Goal: Task Accomplishment & Management: Use online tool/utility

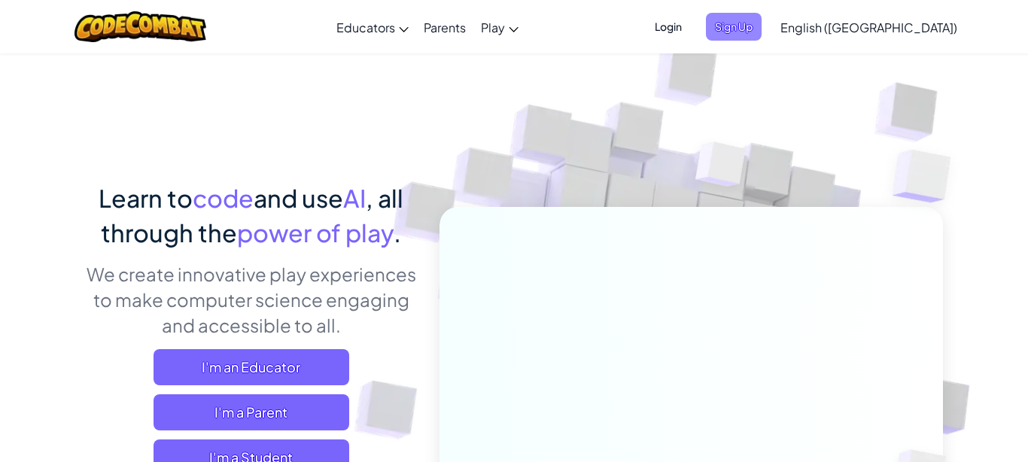
click at [762, 29] on span "Sign Up" at bounding box center [734, 27] width 56 height 28
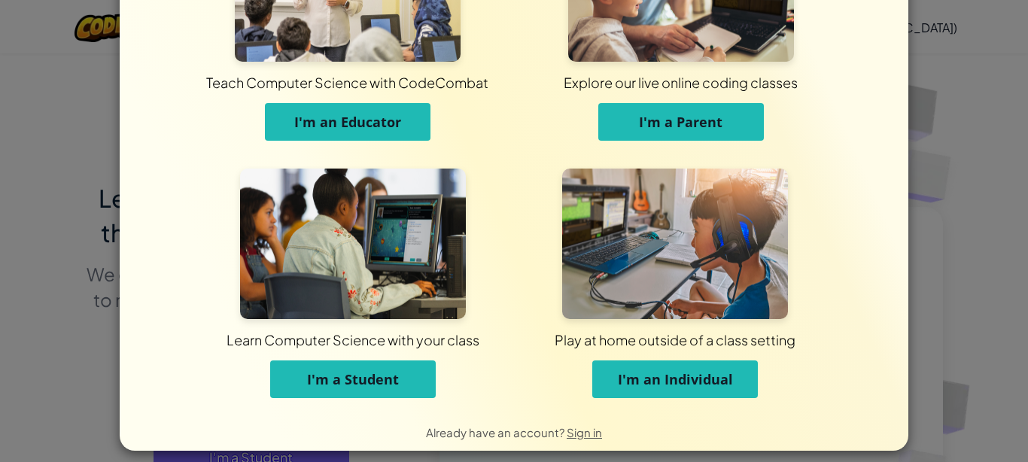
scroll to position [134, 0]
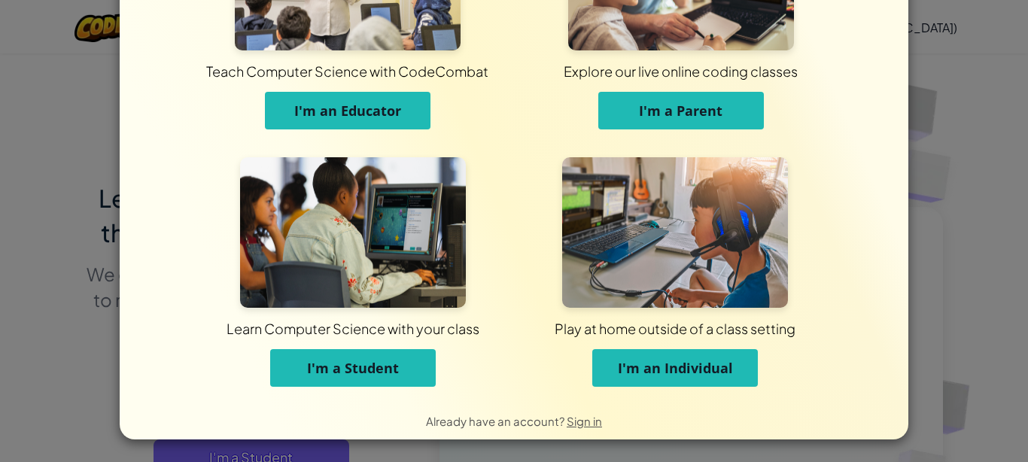
click at [686, 370] on span "I'm an Individual" at bounding box center [675, 368] width 115 height 18
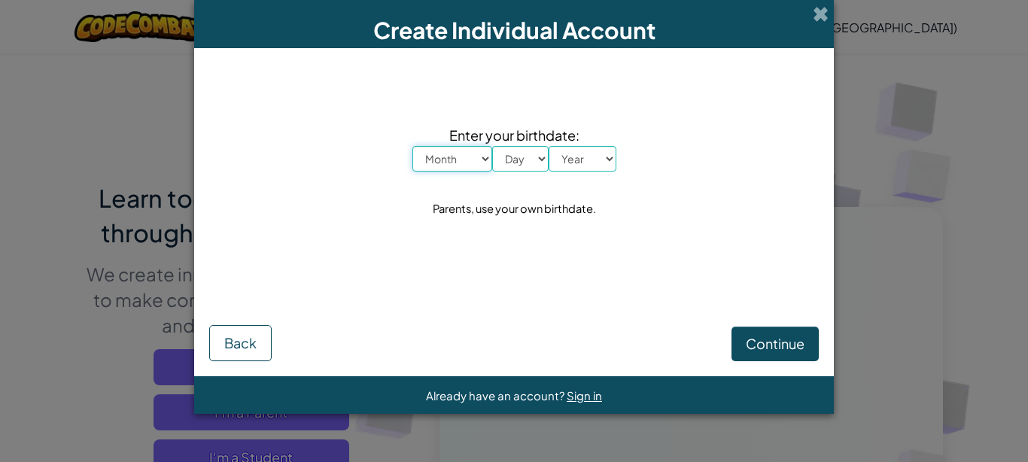
scroll to position [0, 0]
select select "4"
click option "April" at bounding box center [0, 0] width 0 height 0
select select "4"
click option "4" at bounding box center [0, 0] width 0 height 0
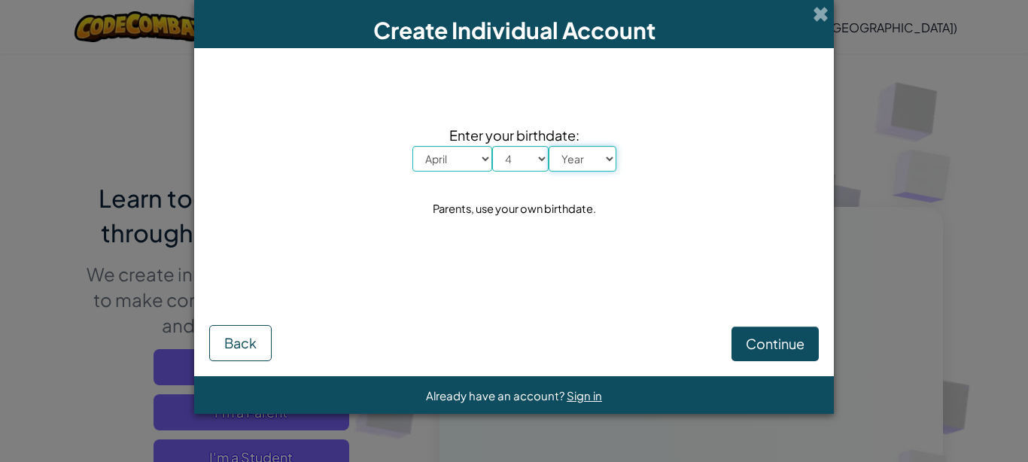
select select "2004"
click option "2004" at bounding box center [0, 0] width 0 height 0
click at [791, 353] on button "Continue" at bounding box center [775, 344] width 87 height 35
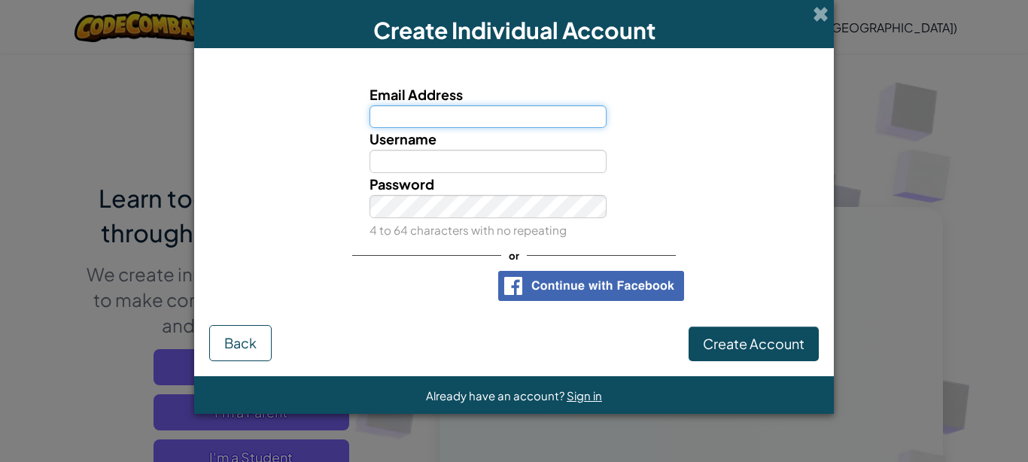
click at [456, 116] on input "Email Address" at bounding box center [489, 116] width 238 height 23
type input "[EMAIL_ADDRESS][DOMAIN_NAME]"
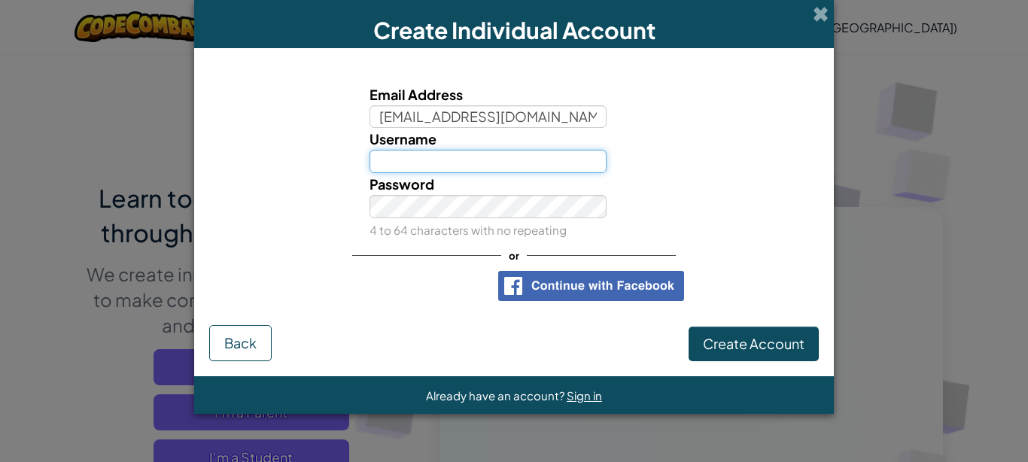
click at [430, 162] on input "Username" at bounding box center [489, 161] width 238 height 23
type input "grossecarter04"
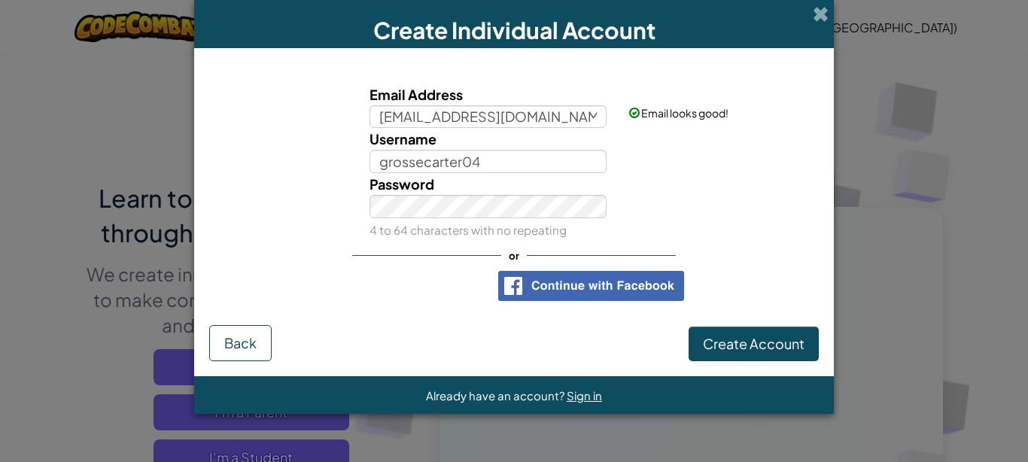
click at [701, 190] on div "Password 4 to 64 characters with no repeating" at bounding box center [514, 207] width 625 height 68
click at [549, 218] on div "Password 4 to 64 characters with no repeating" at bounding box center [488, 207] width 260 height 68
drag, startPoint x: 759, startPoint y: 339, endPoint x: 759, endPoint y: 349, distance: 9.8
click at [759, 339] on span "Create Account" at bounding box center [754, 343] width 102 height 17
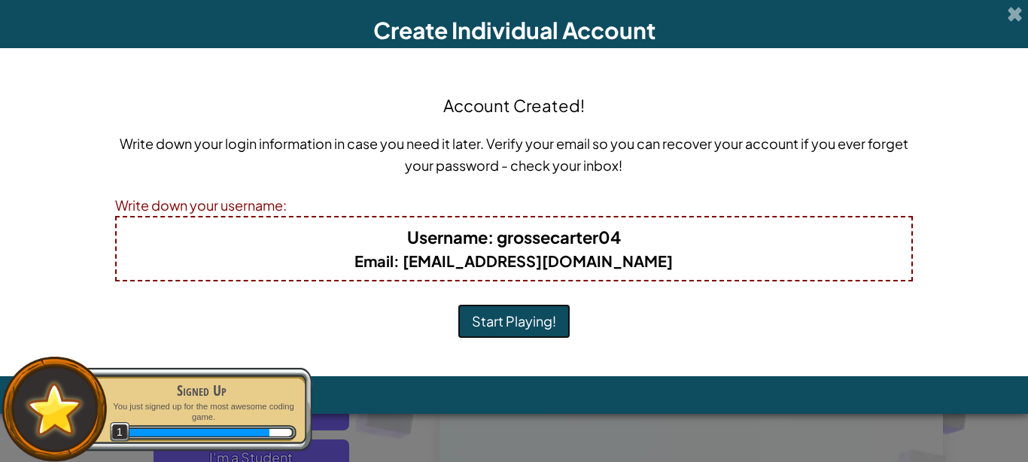
click at [490, 318] on button "Start Playing!" at bounding box center [514, 321] width 113 height 35
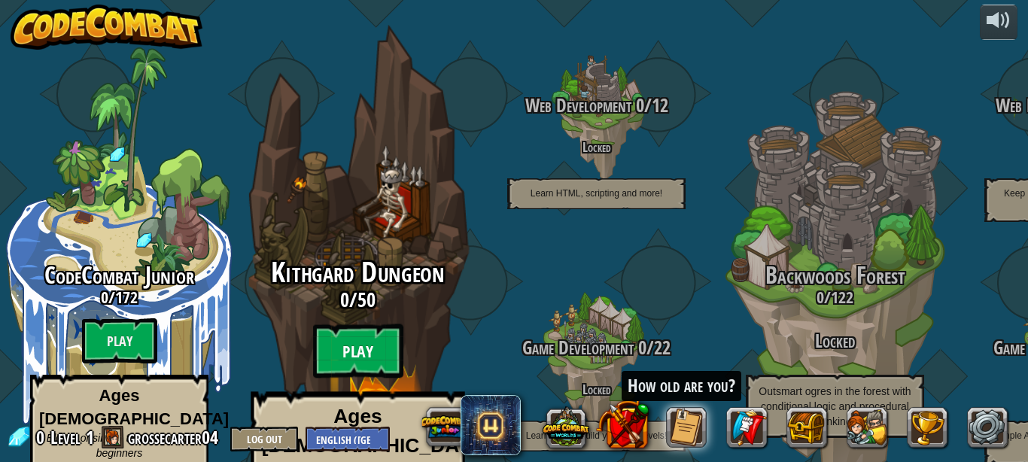
click at [369, 324] on btn "Play" at bounding box center [358, 351] width 90 height 54
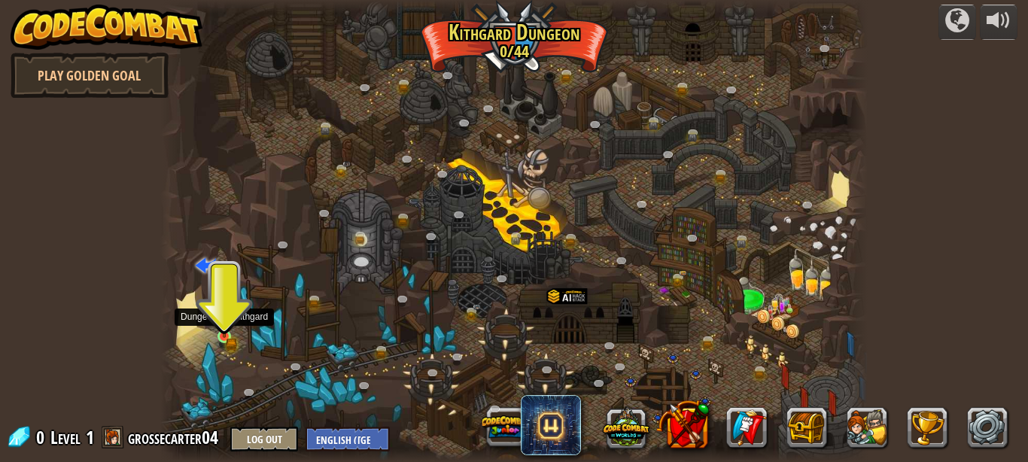
click at [225, 329] on img at bounding box center [224, 320] width 17 height 36
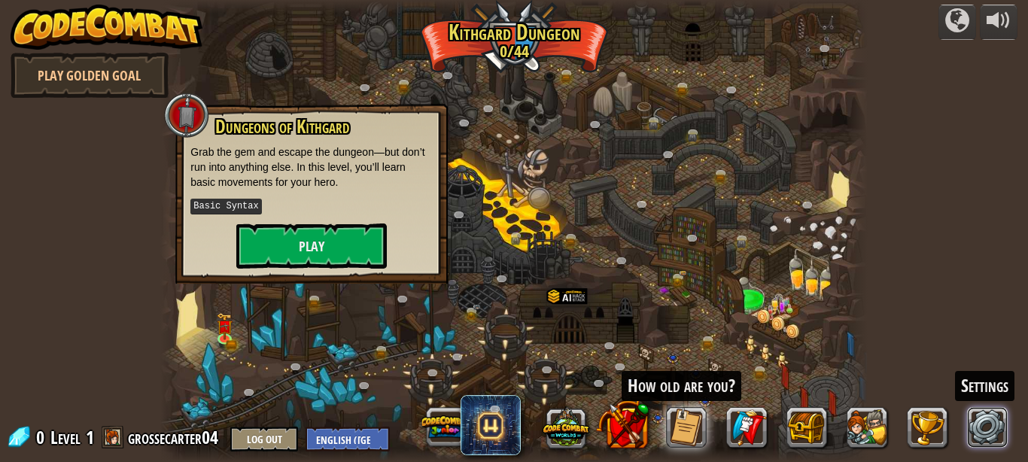
click at [1000, 439] on link at bounding box center [988, 427] width 41 height 41
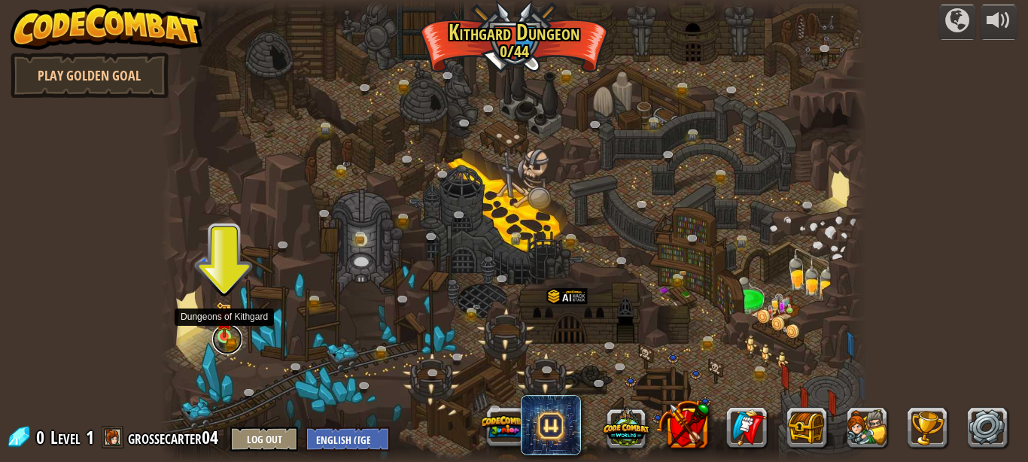
click at [233, 333] on link at bounding box center [227, 339] width 30 height 30
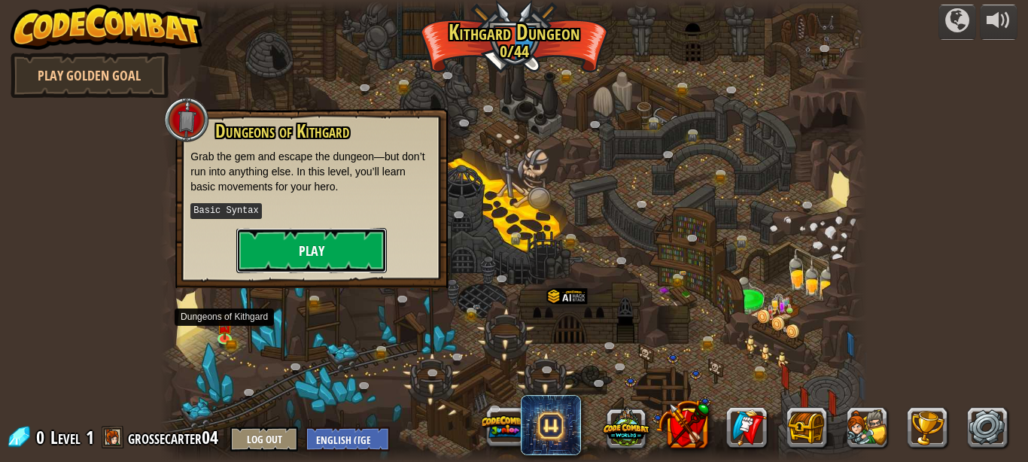
click at [317, 269] on button "Play" at bounding box center [311, 250] width 151 height 45
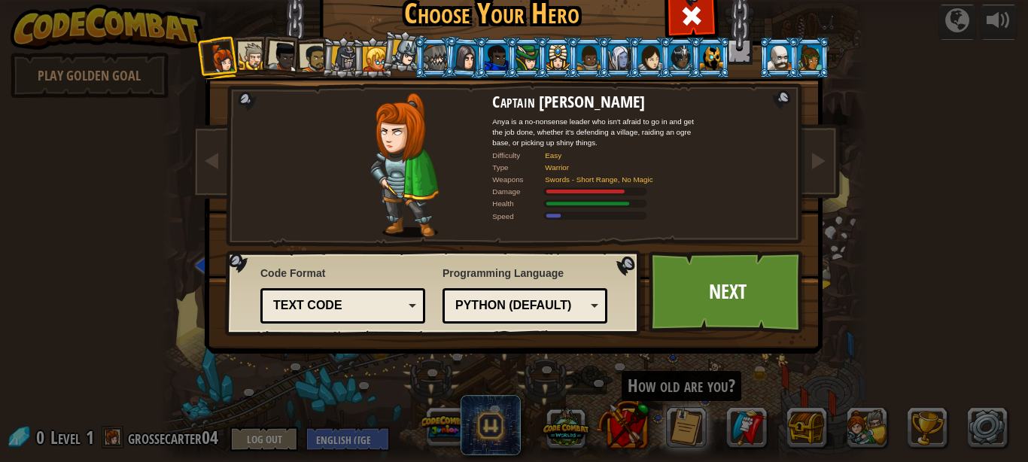
click at [372, 303] on div "Text code" at bounding box center [338, 305] width 130 height 17
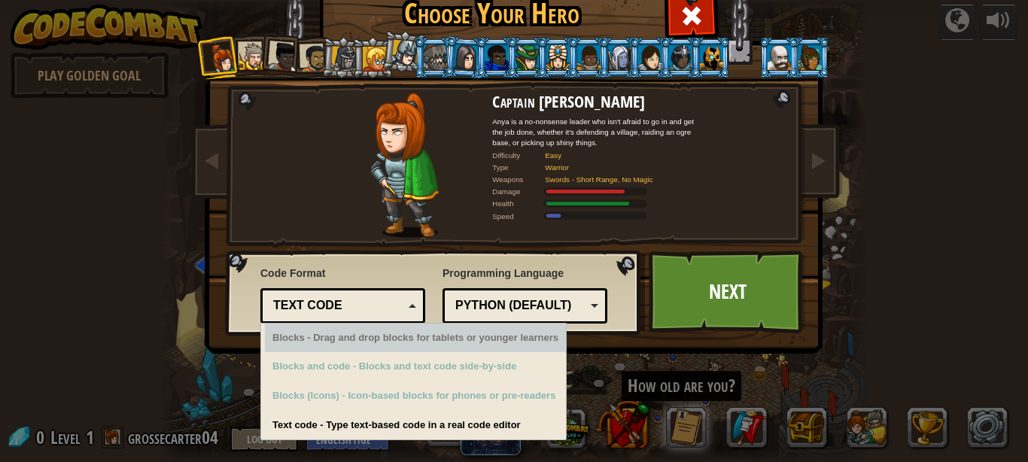
click at [515, 270] on span "Programming Language" at bounding box center [525, 273] width 165 height 15
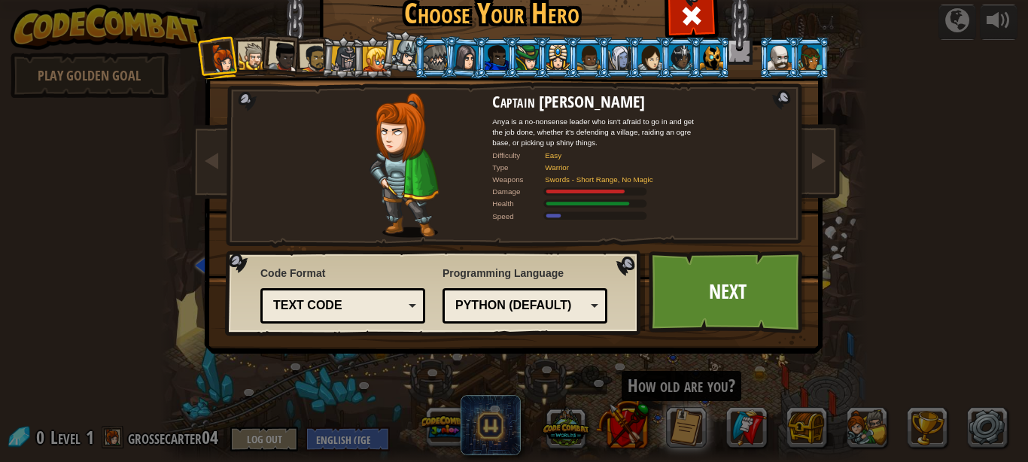
click at [518, 303] on div "Python (Default)" at bounding box center [520, 305] width 130 height 17
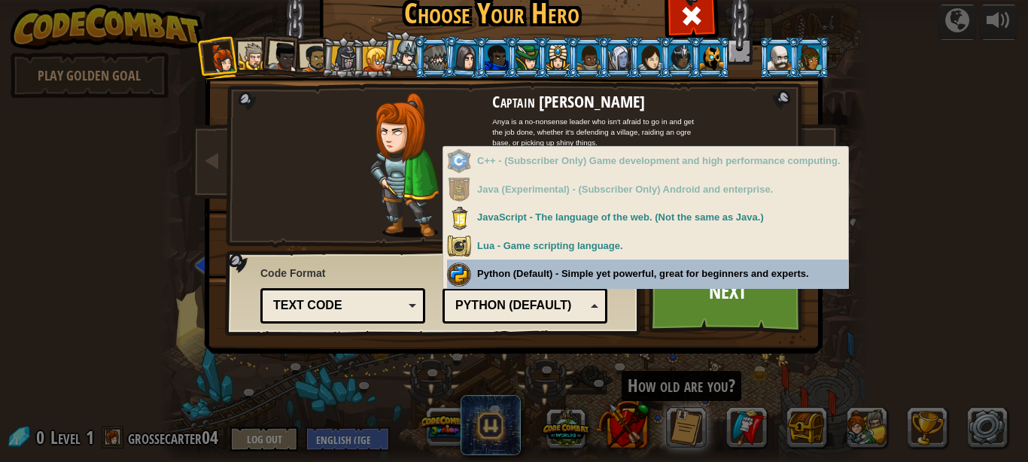
click at [566, 286] on div "Programming Language Python (Default) JavaScript Lua C++ Java (Experimental) Py…" at bounding box center [525, 293] width 165 height 62
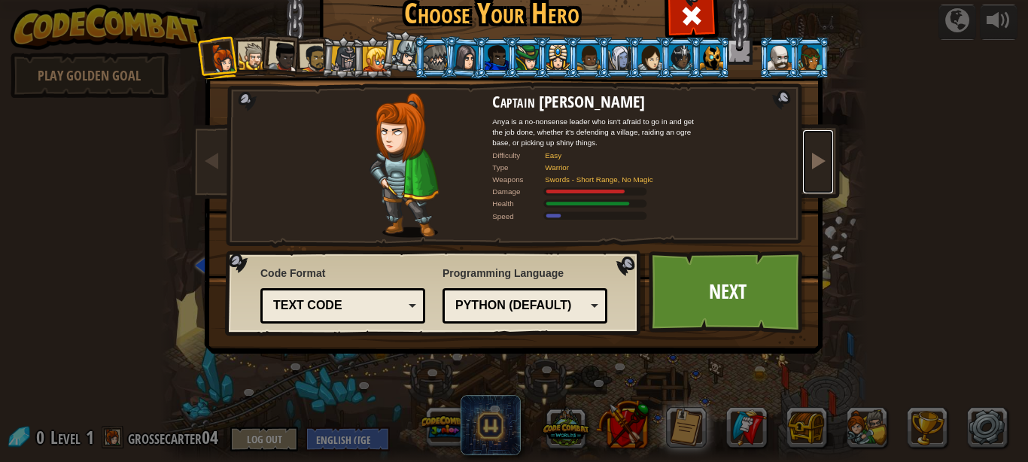
click at [820, 175] on link at bounding box center [818, 161] width 30 height 63
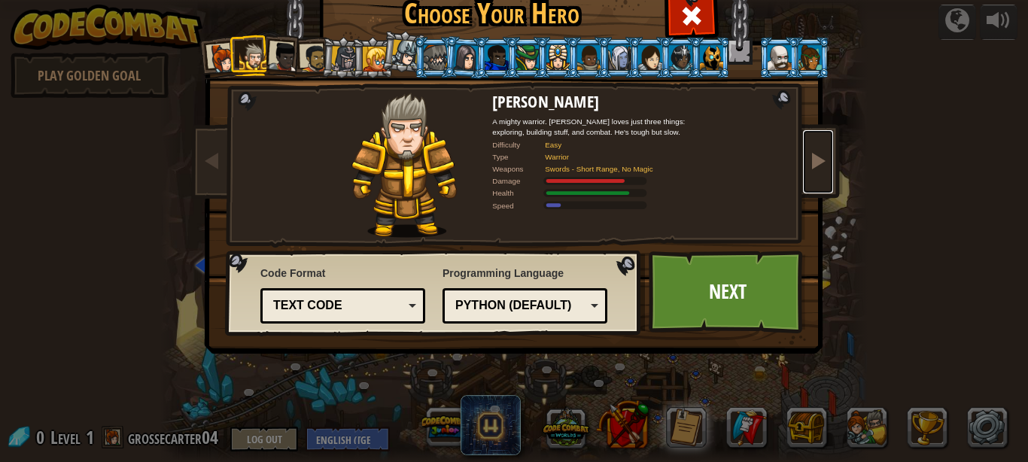
click at [820, 175] on link at bounding box center [818, 161] width 30 height 63
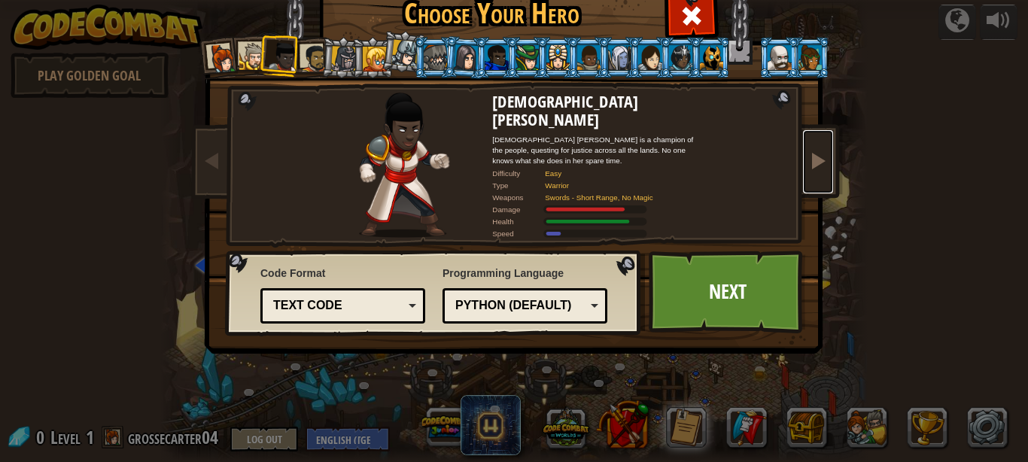
click at [820, 175] on link at bounding box center [818, 161] width 30 height 63
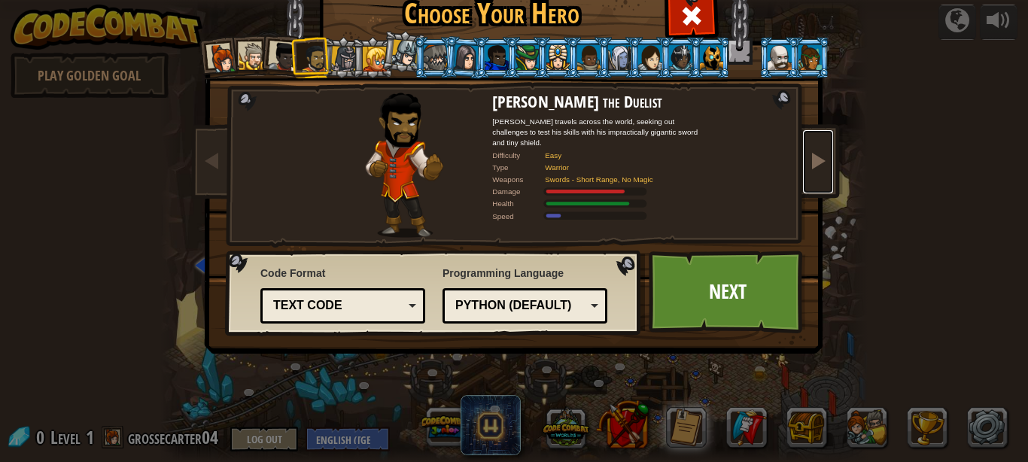
click at [820, 175] on link at bounding box center [818, 161] width 30 height 63
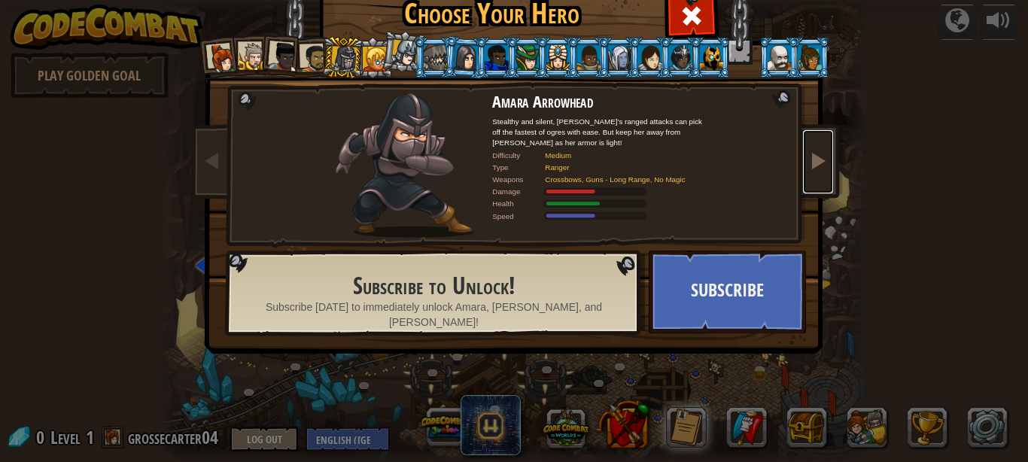
click at [820, 175] on link at bounding box center [818, 161] width 30 height 63
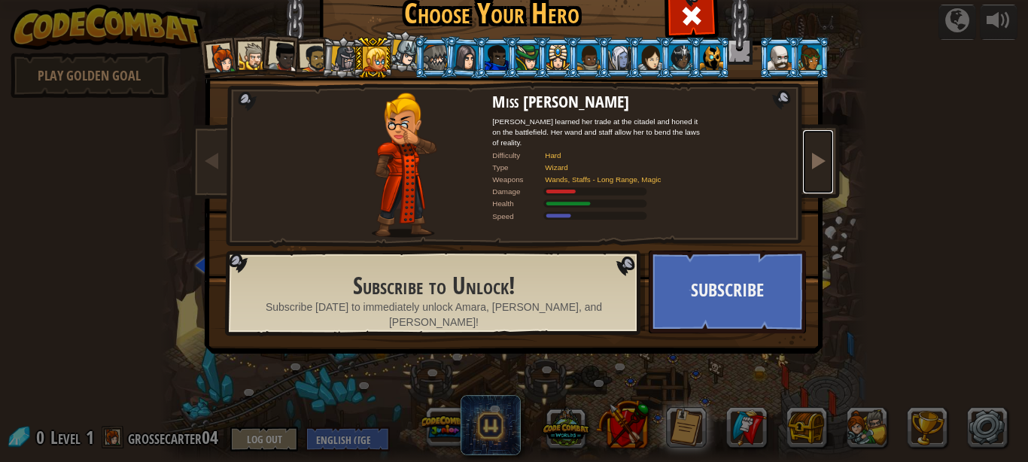
click at [820, 175] on link at bounding box center [818, 161] width 30 height 63
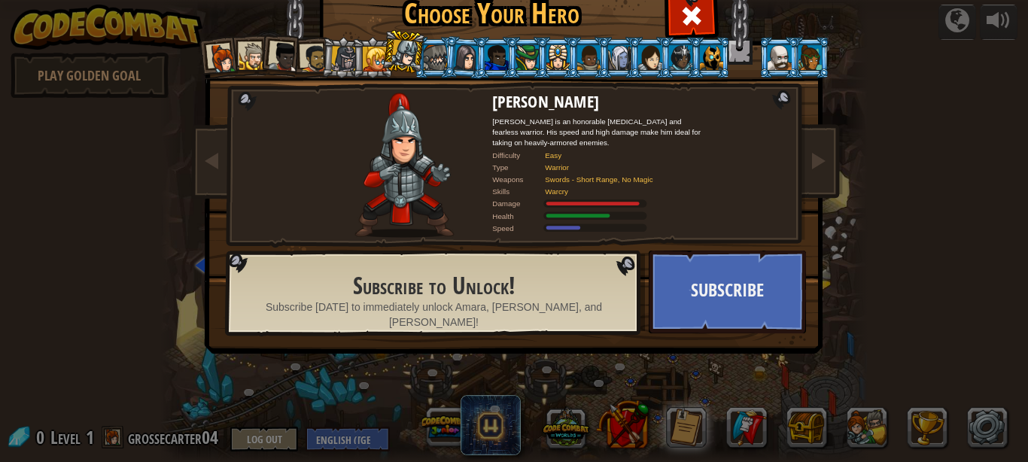
click at [249, 61] on div at bounding box center [253, 57] width 28 height 28
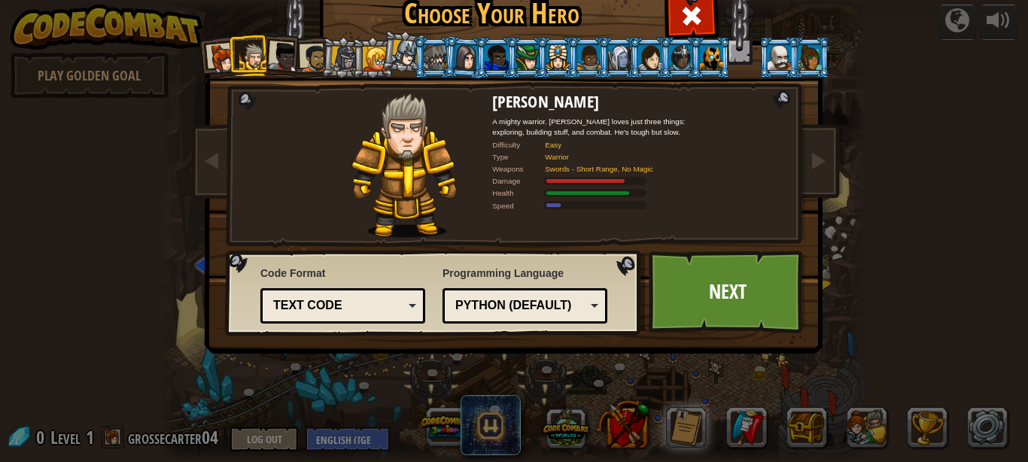
click at [227, 65] on div at bounding box center [223, 59] width 30 height 30
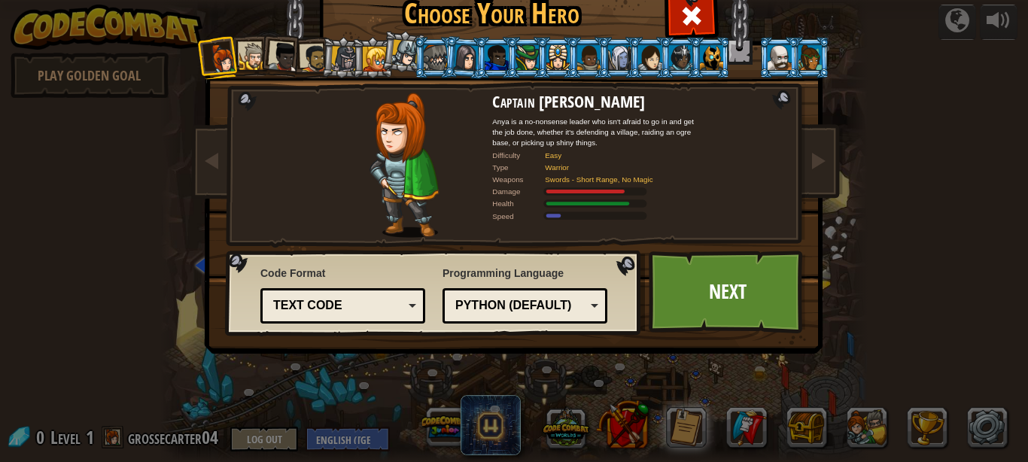
click at [249, 59] on div at bounding box center [253, 57] width 28 height 28
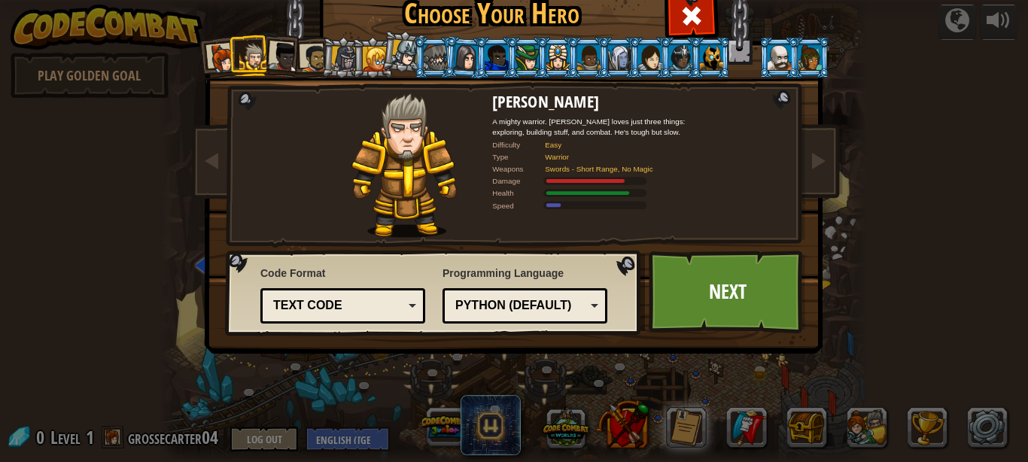
click at [277, 57] on div at bounding box center [284, 57] width 30 height 30
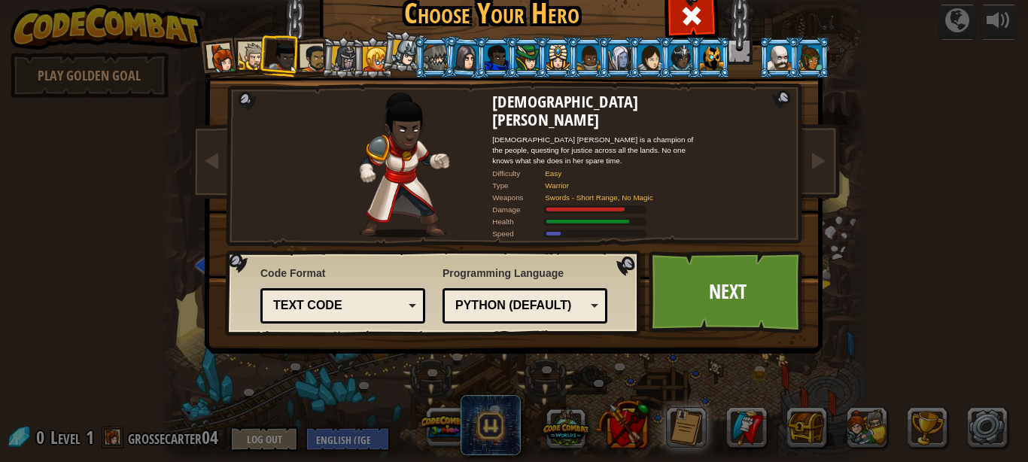
click at [321, 59] on div at bounding box center [314, 58] width 28 height 28
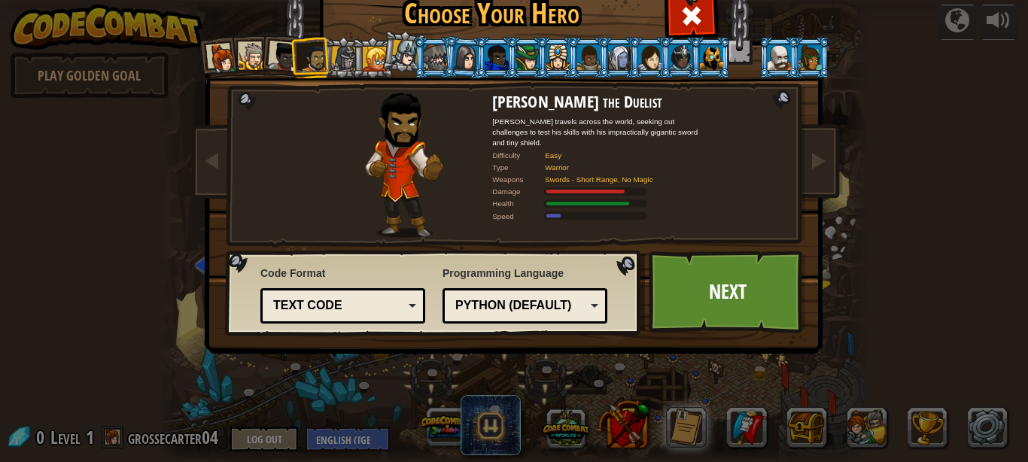
click at [251, 59] on div at bounding box center [253, 57] width 28 height 28
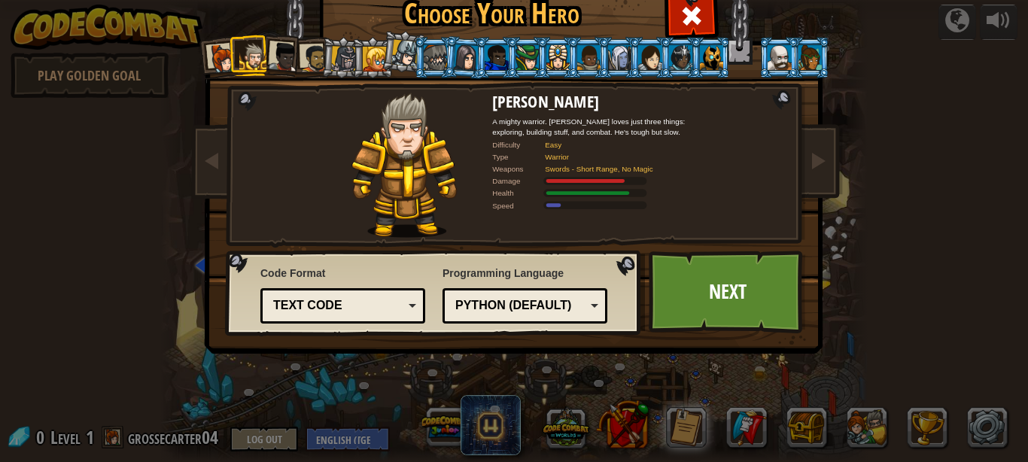
click at [527, 56] on div at bounding box center [527, 57] width 23 height 24
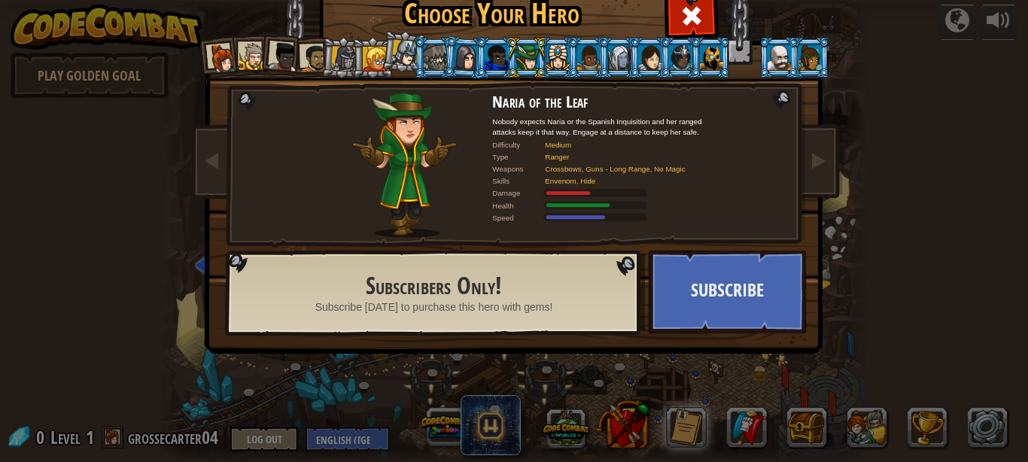
click at [339, 50] on div at bounding box center [344, 59] width 26 height 26
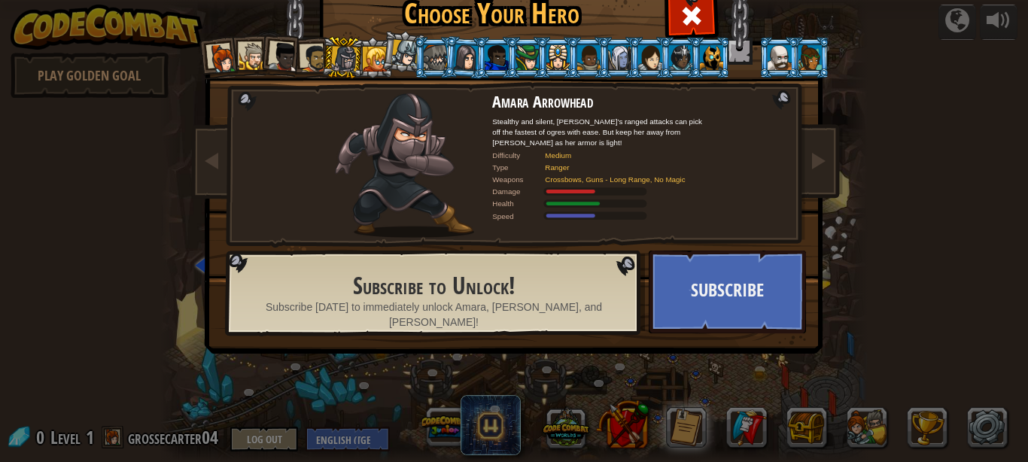
click at [252, 56] on div at bounding box center [253, 57] width 28 height 28
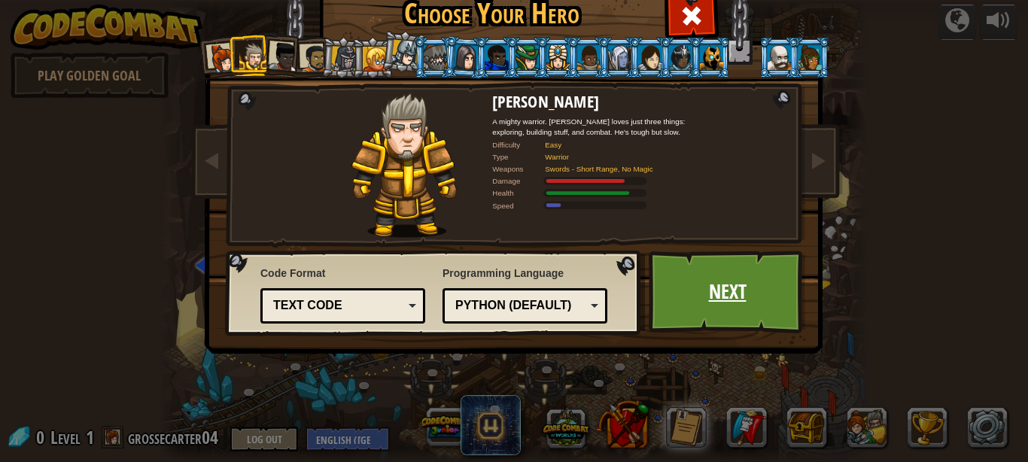
click at [685, 295] on link "Next" at bounding box center [727, 292] width 157 height 83
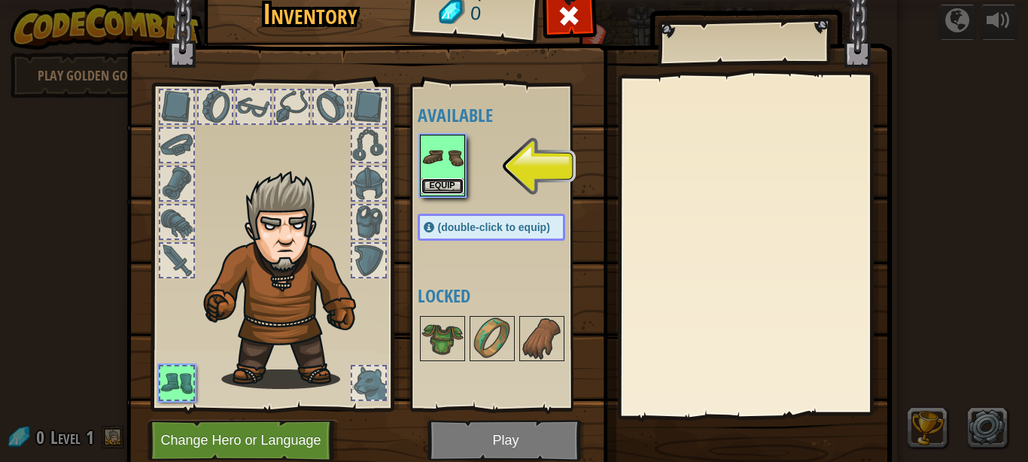
click at [452, 181] on button "Equip" at bounding box center [442, 186] width 42 height 16
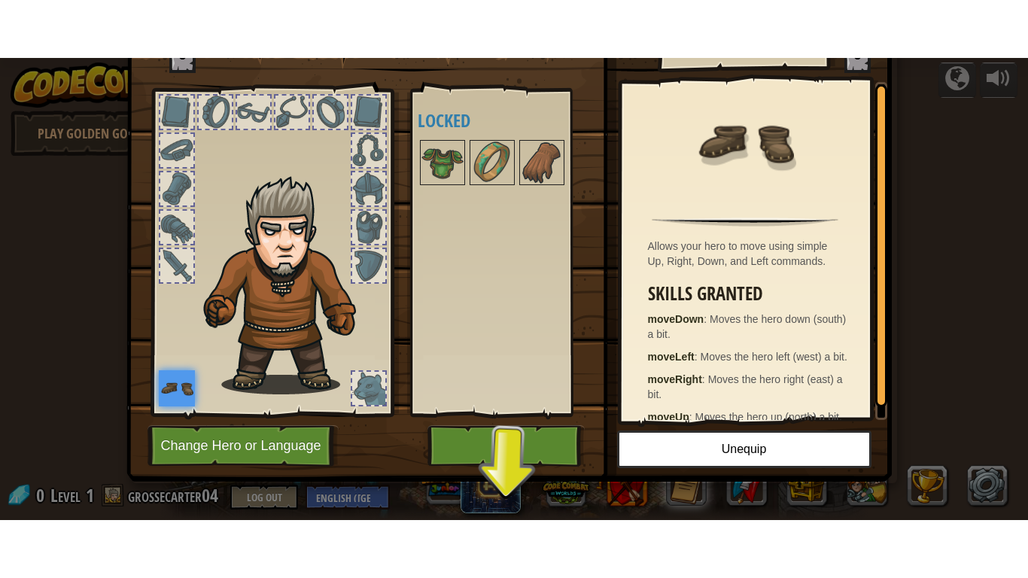
scroll to position [57, 0]
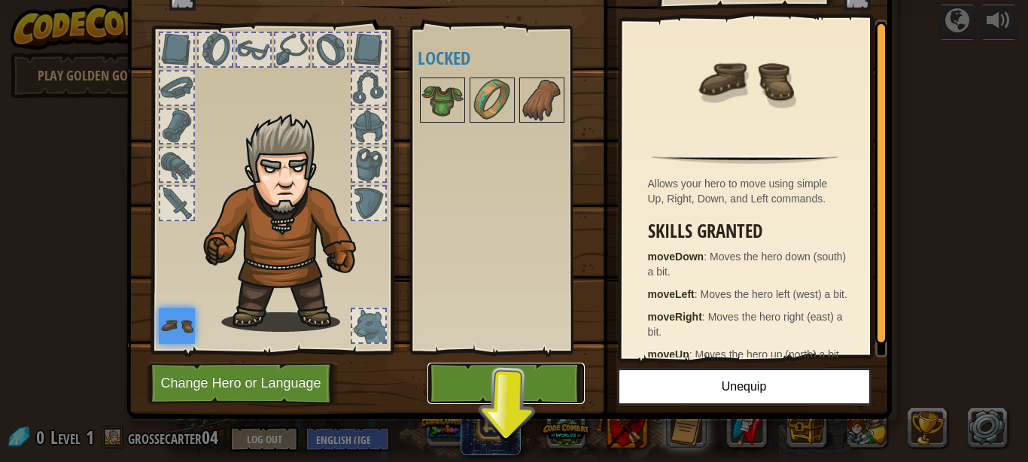
click at [529, 380] on button "Play" at bounding box center [506, 383] width 157 height 41
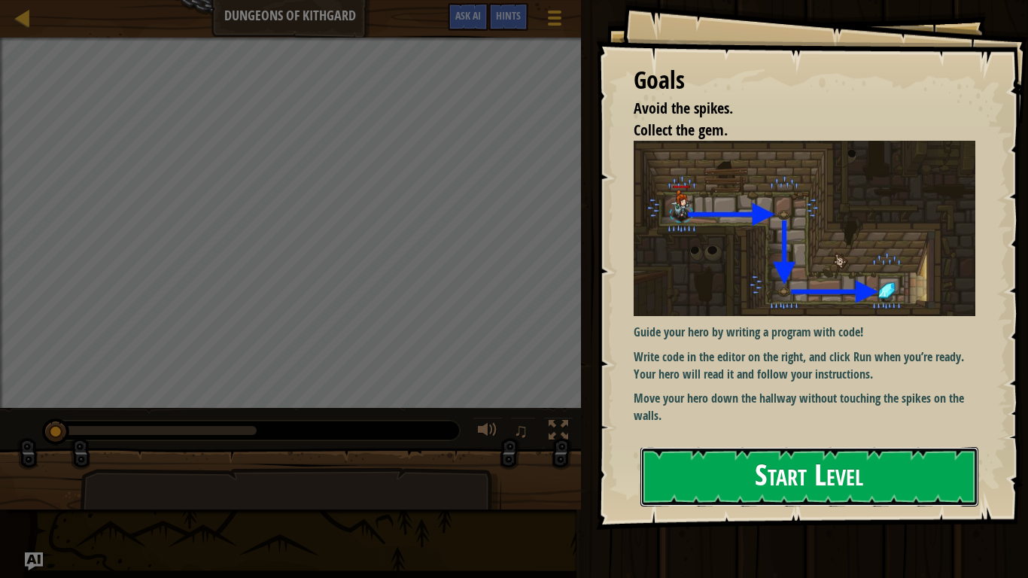
click at [754, 461] on button "Start Level" at bounding box center [810, 476] width 338 height 59
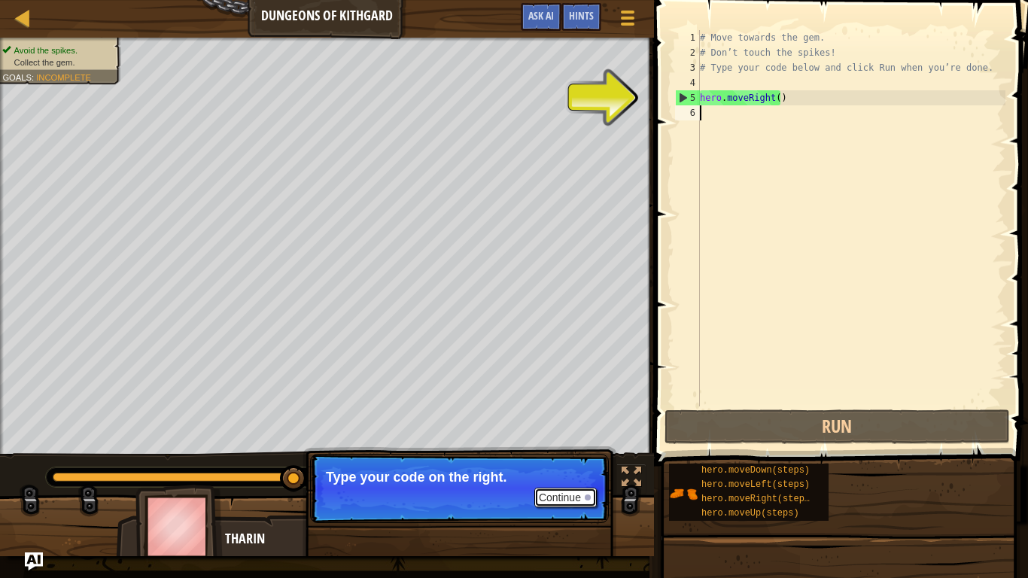
click at [562, 461] on button "Continue" at bounding box center [565, 498] width 62 height 20
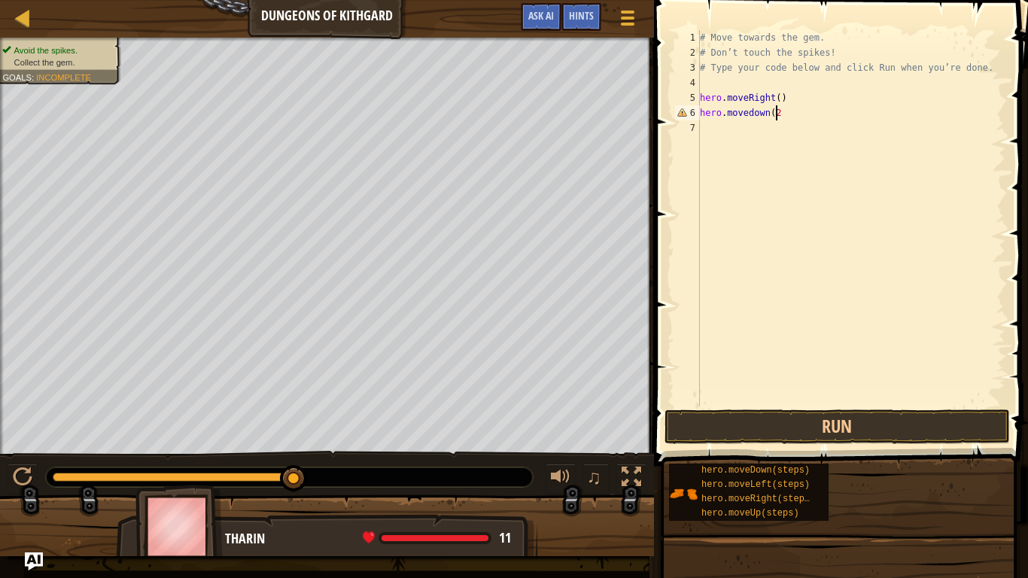
scroll to position [7, 6]
type textarea "hero.movedown(2)"
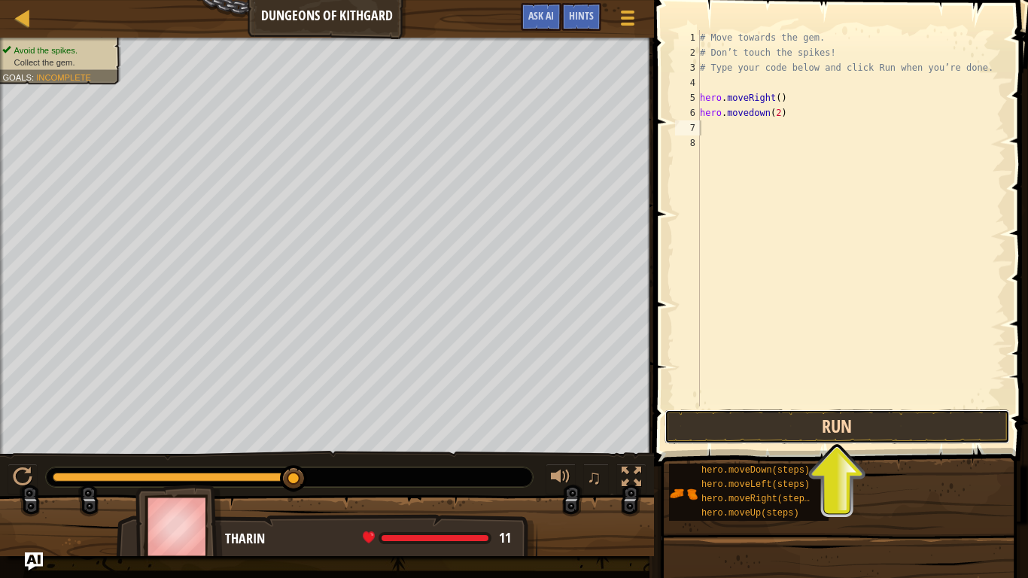
click at [855, 423] on button "Run" at bounding box center [837, 426] width 345 height 35
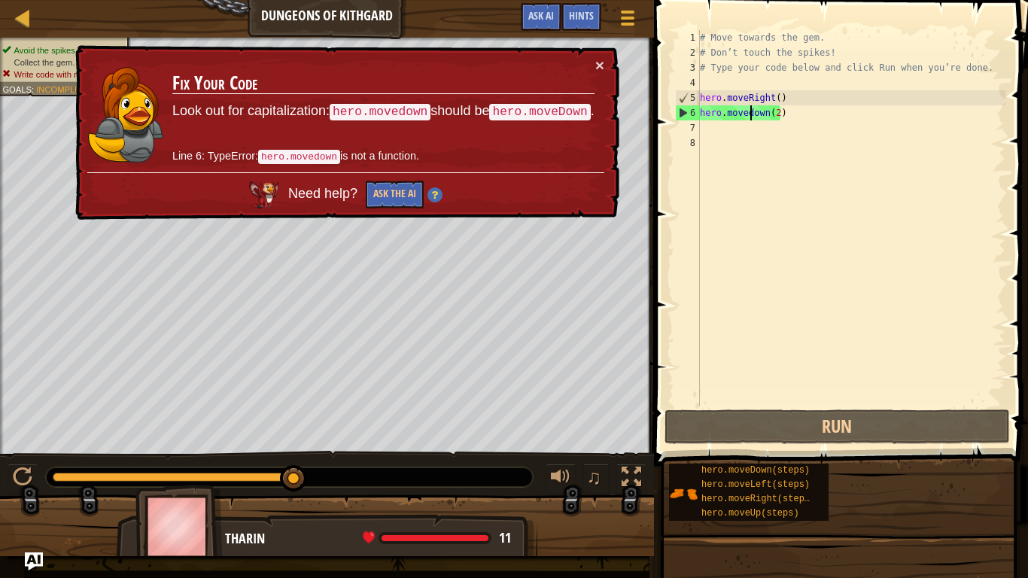
click at [748, 114] on div "# Move towards the gem. # Don’t touch the spikes! # Type your code below and cl…" at bounding box center [851, 233] width 309 height 406
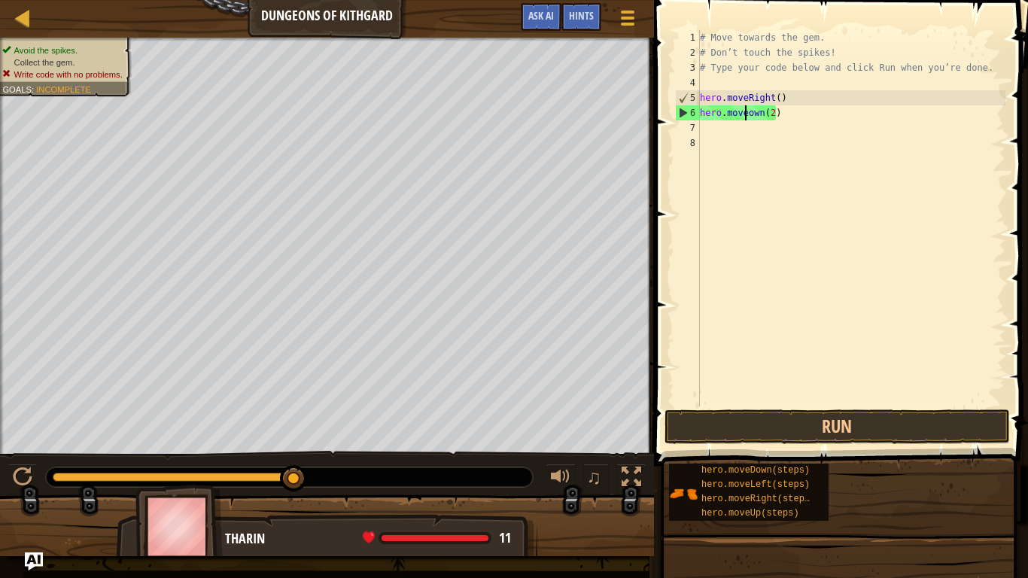
scroll to position [7, 4]
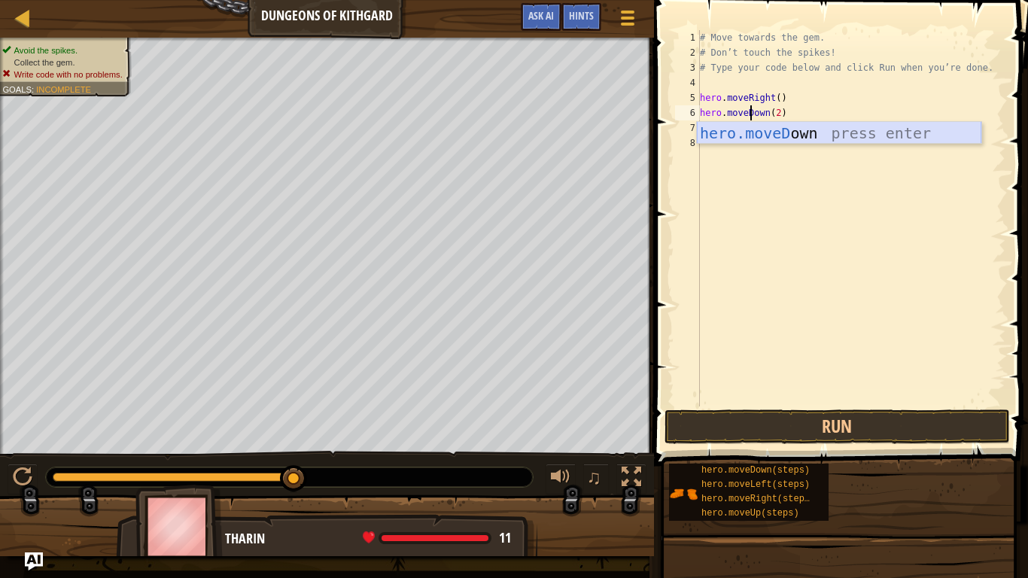
click at [860, 130] on div "hero.moveD own press enter" at bounding box center [839, 156] width 285 height 68
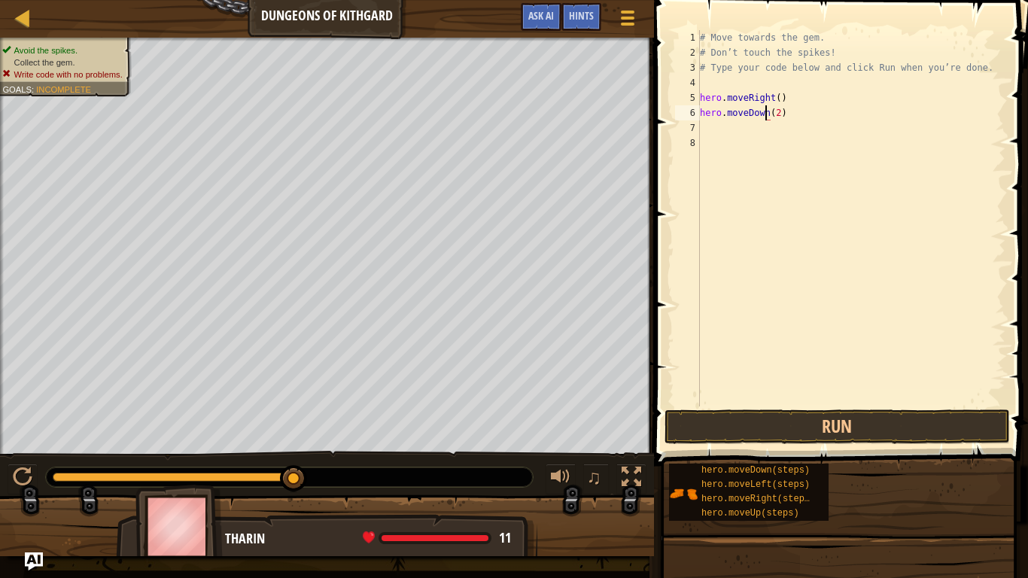
scroll to position [7, 6]
click at [860, 418] on button "Run" at bounding box center [837, 426] width 345 height 35
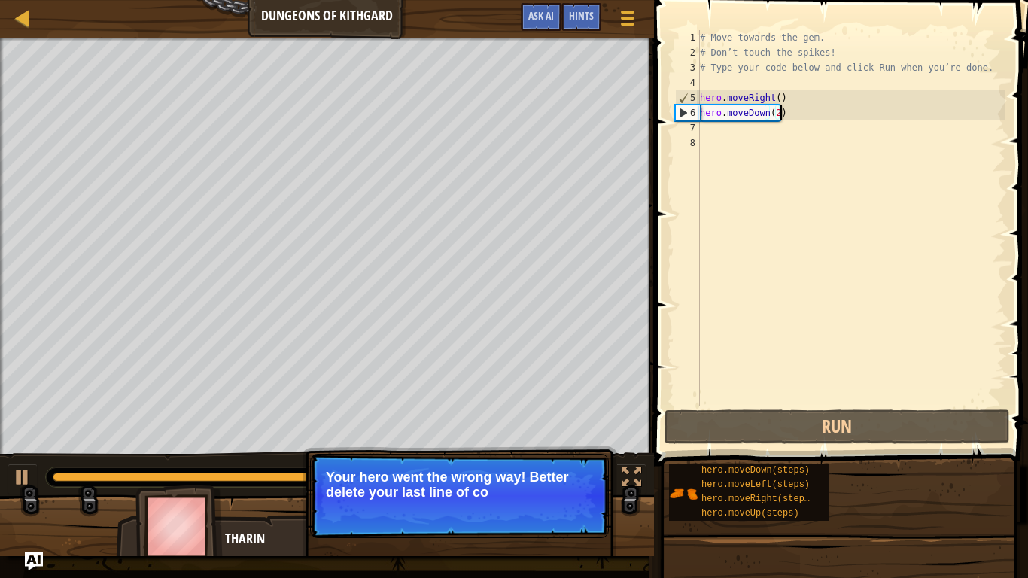
click at [779, 117] on div "# Move towards the gem. # Don’t touch the spikes! # Type your code below and cl…" at bounding box center [851, 233] width 309 height 406
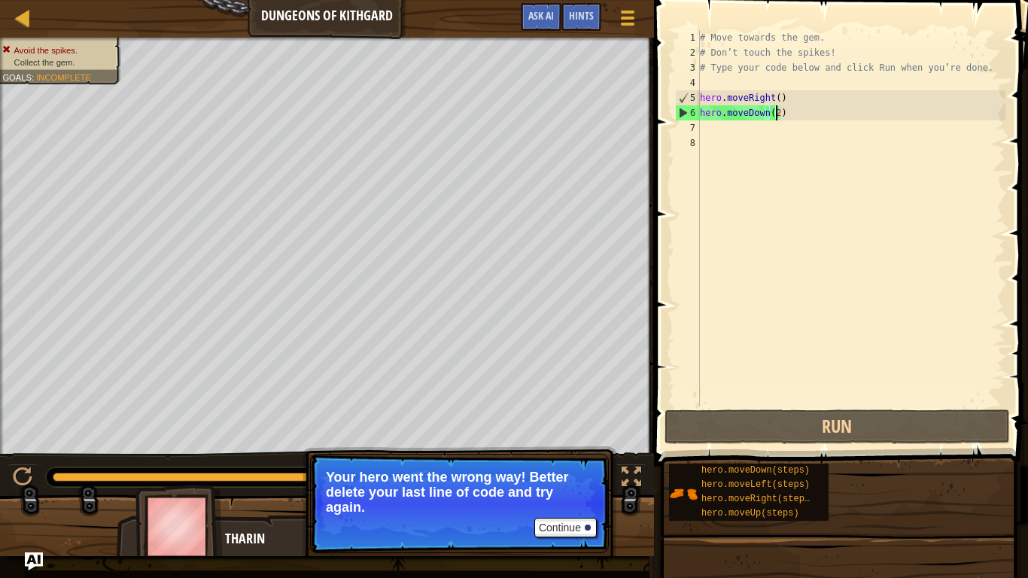
type textarea "hero.moveDown()"
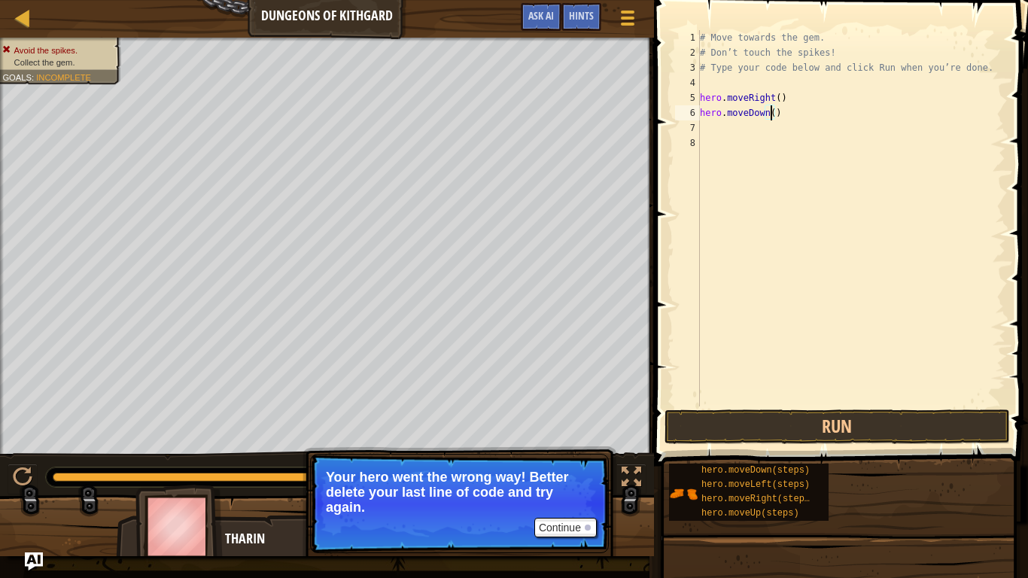
click at [902, 408] on span at bounding box center [843, 211] width 386 height 510
click at [889, 425] on button "Run" at bounding box center [837, 426] width 345 height 35
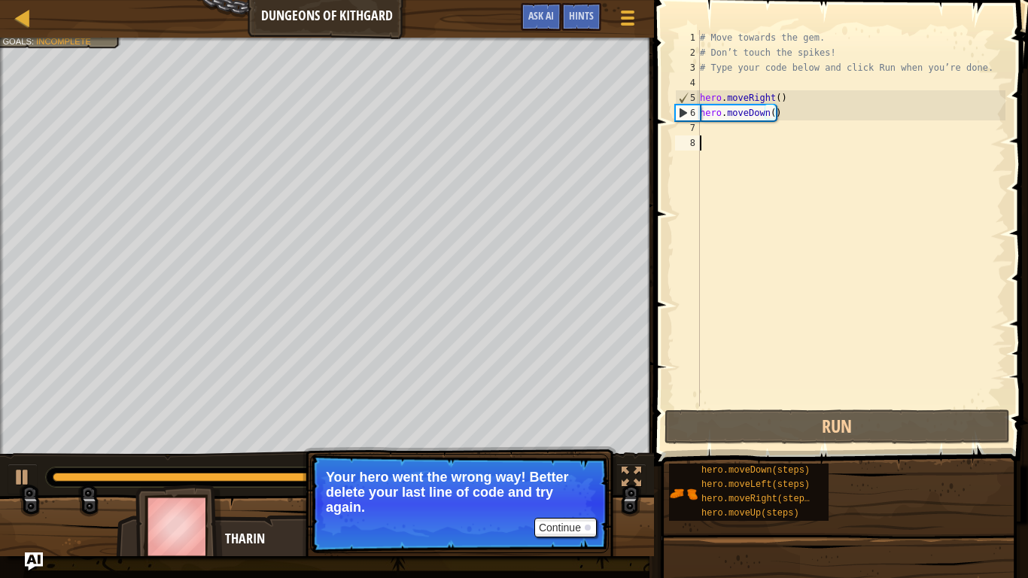
click at [749, 141] on div "# Move towards the gem. # Don’t touch the spikes! # Type your code below and cl…" at bounding box center [851, 233] width 309 height 406
click at [749, 123] on div "# Move towards the gem. # Don’t touch the spikes! # Type your code below and cl…" at bounding box center [851, 233] width 309 height 406
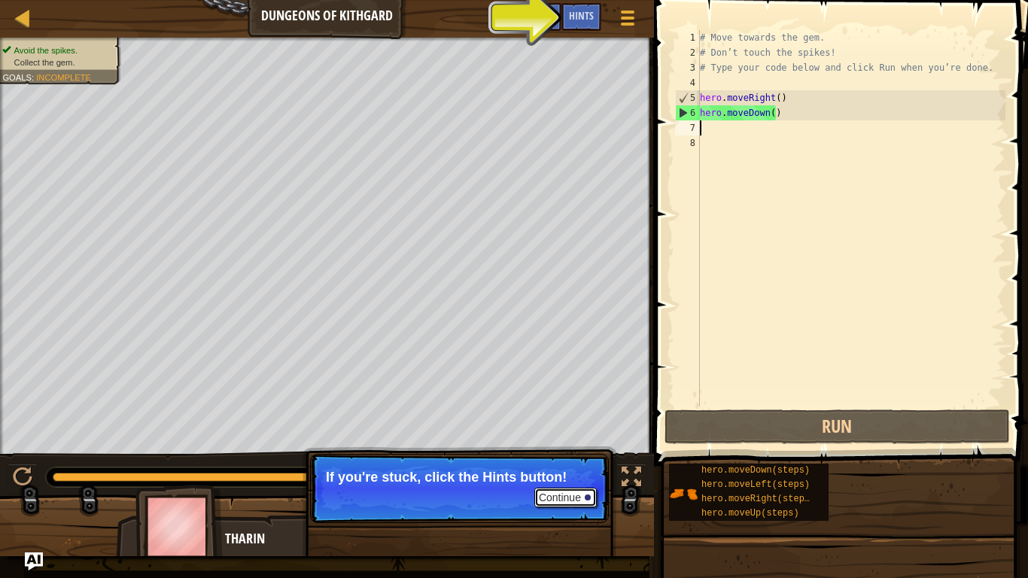
click at [562, 461] on button "Continue" at bounding box center [565, 498] width 62 height 20
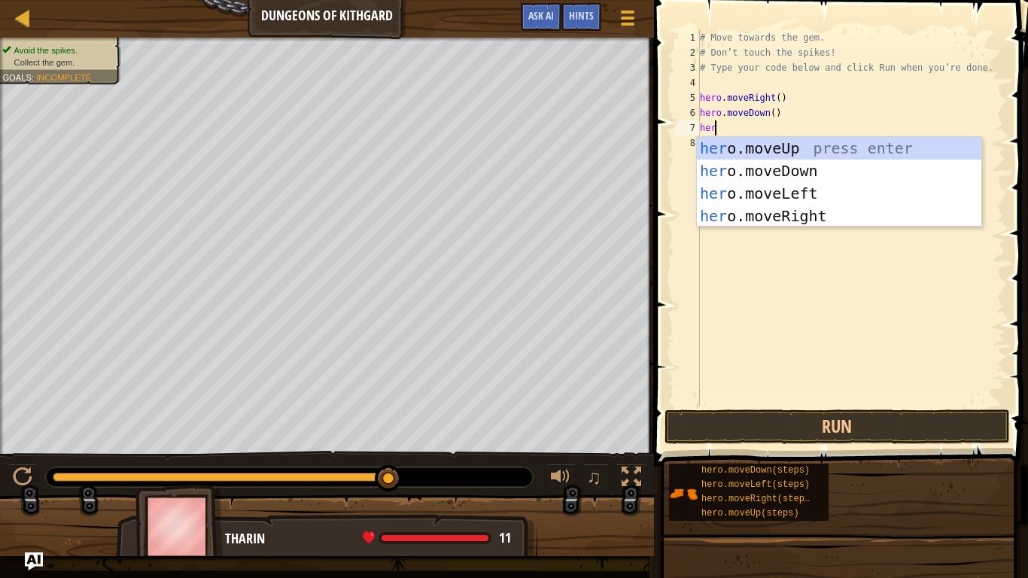
scroll to position [7, 1]
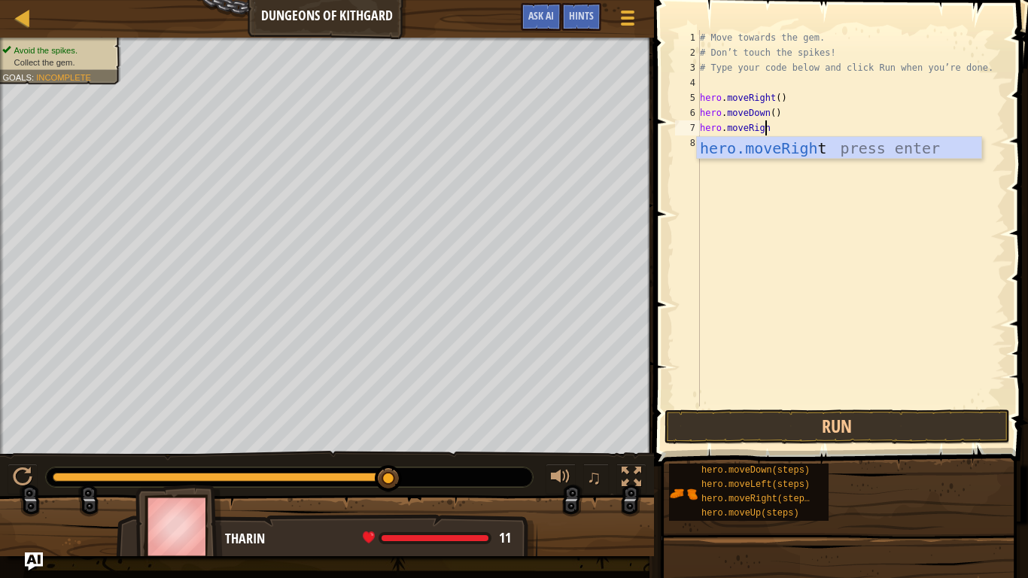
type textarea "hero.moveRight"
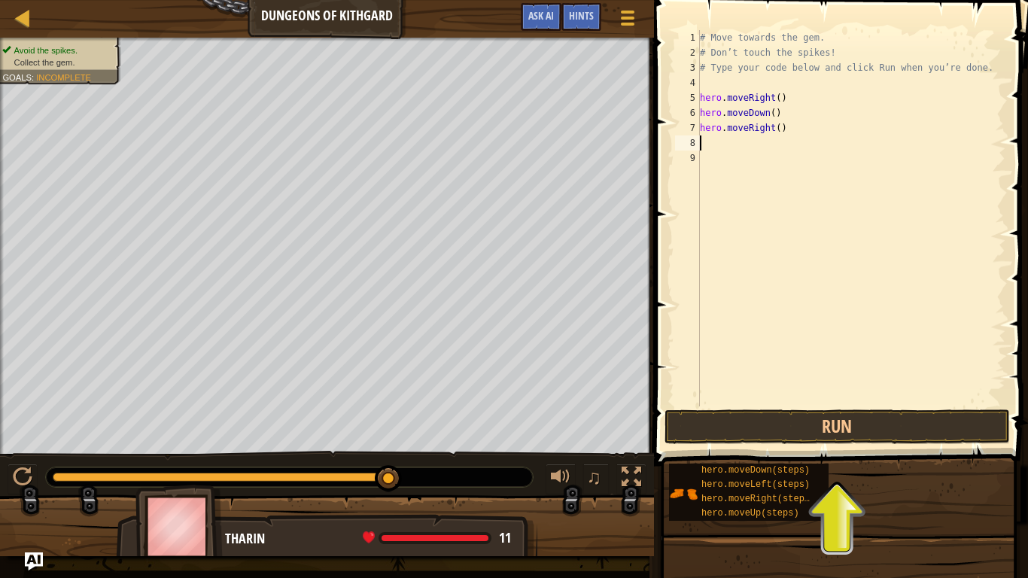
scroll to position [0, 0]
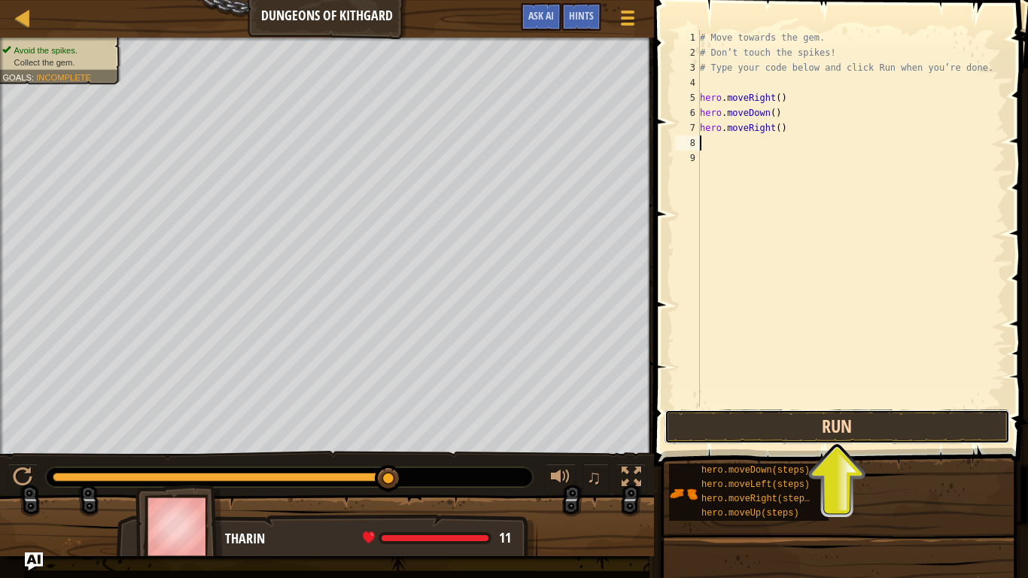
click at [774, 437] on button "Run" at bounding box center [837, 426] width 345 height 35
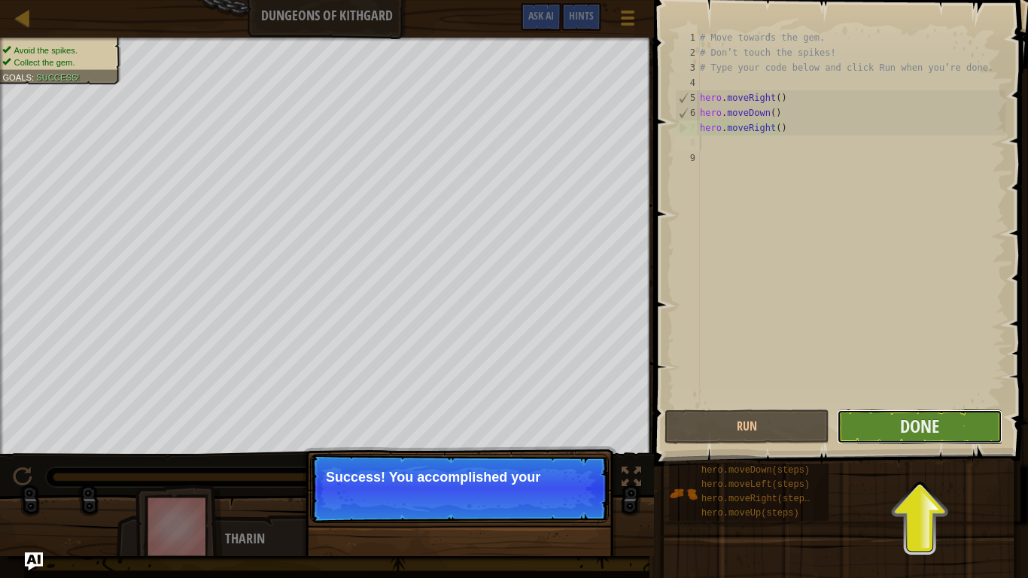
click at [881, 436] on button "Done" at bounding box center [919, 426] width 165 height 35
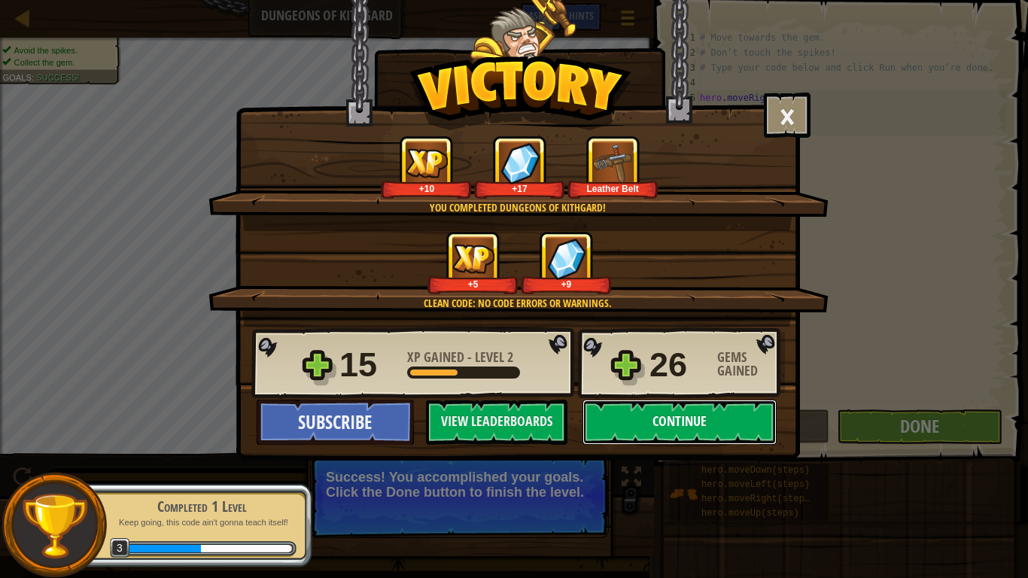
click at [660, 433] on button "Continue" at bounding box center [680, 422] width 194 height 45
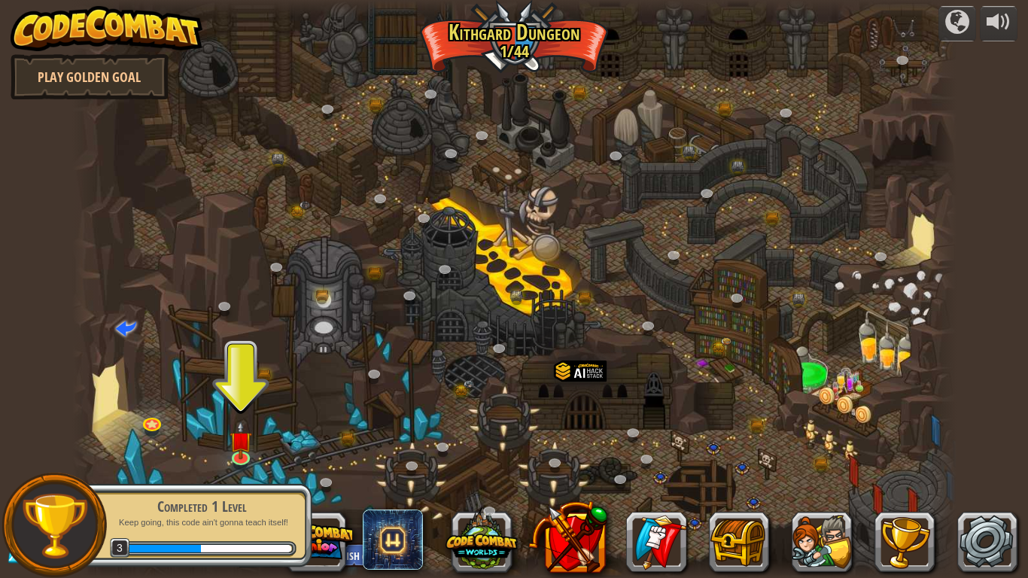
click at [229, 437] on div at bounding box center [514, 289] width 884 height 578
click at [241, 453] on img at bounding box center [240, 430] width 23 height 51
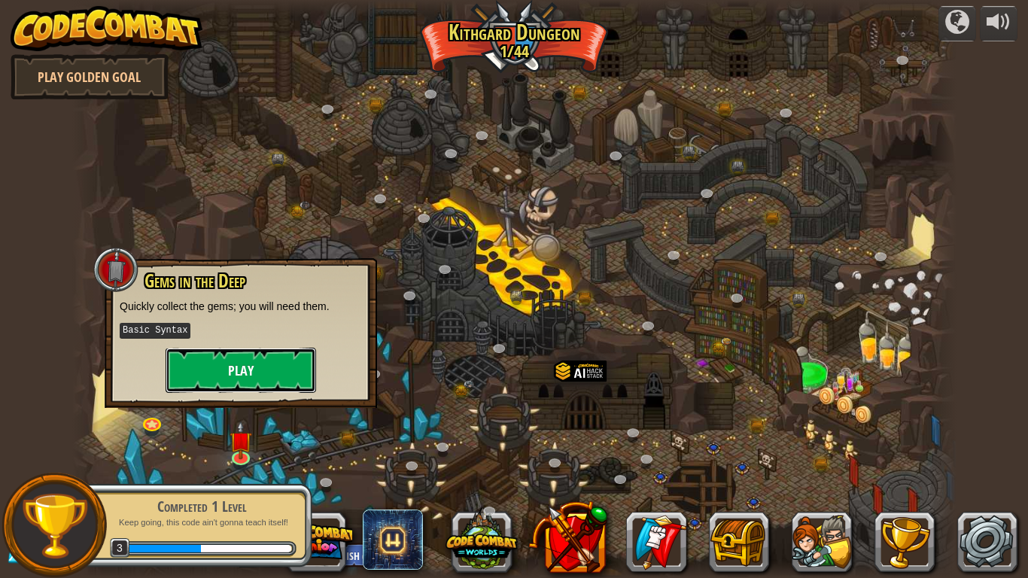
click at [266, 367] on button "Play" at bounding box center [241, 370] width 151 height 45
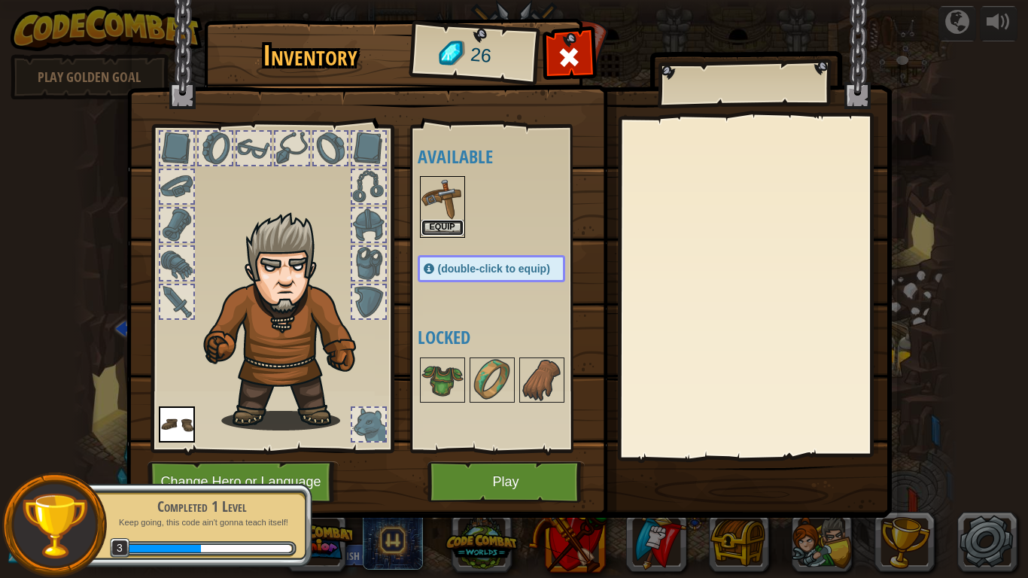
click at [445, 228] on button "Equip" at bounding box center [442, 228] width 42 height 16
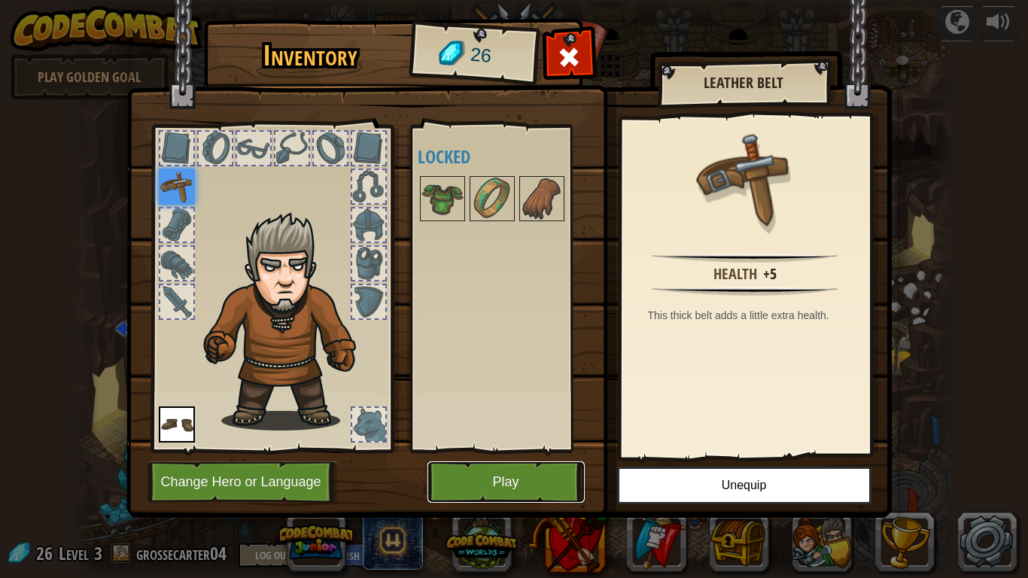
click at [471, 461] on button "Play" at bounding box center [506, 481] width 157 height 41
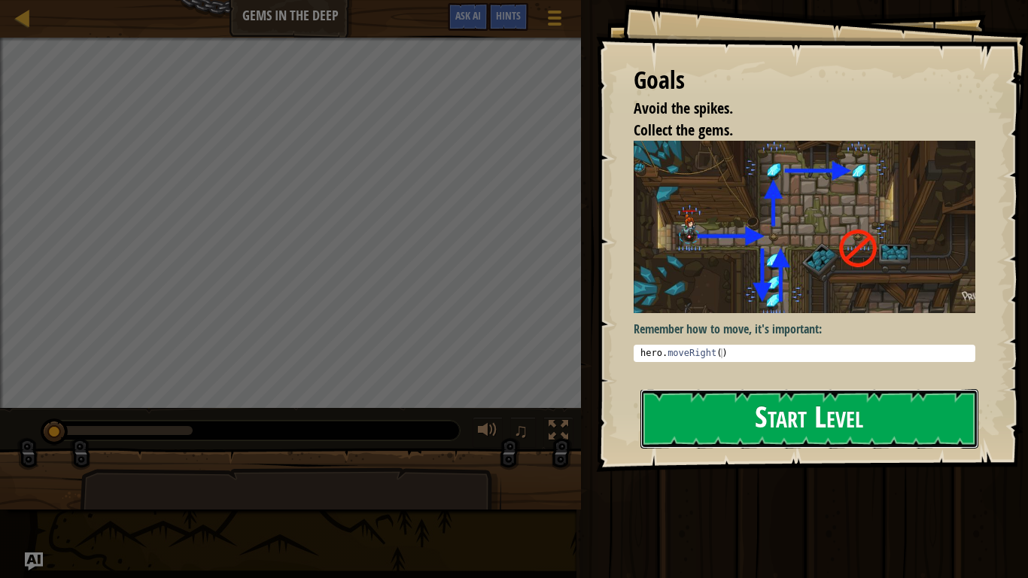
click at [781, 421] on button "Start Level" at bounding box center [810, 418] width 338 height 59
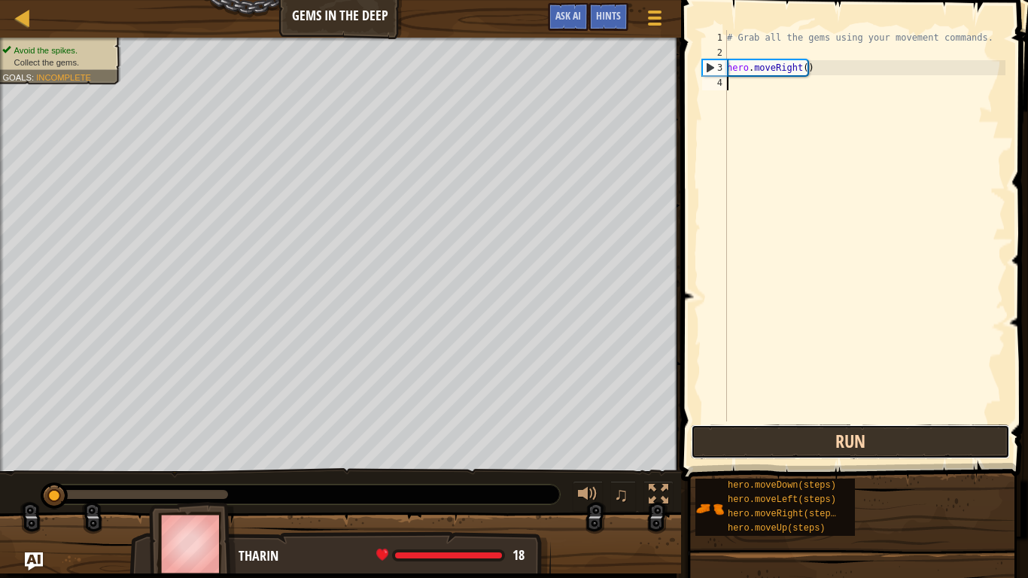
click at [793, 448] on button "Run" at bounding box center [850, 442] width 319 height 35
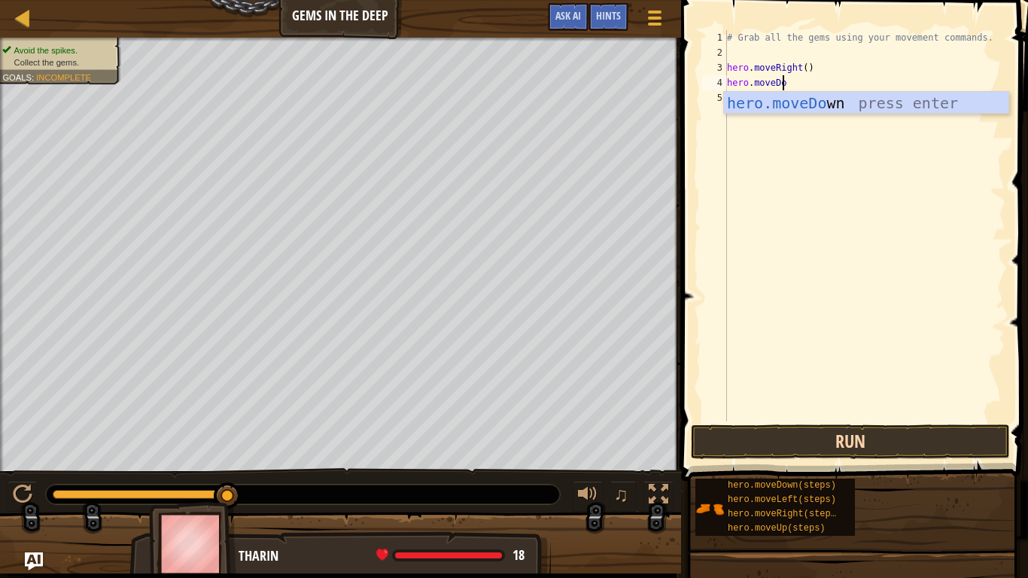
scroll to position [7, 5]
type textarea "hero.moveDown"
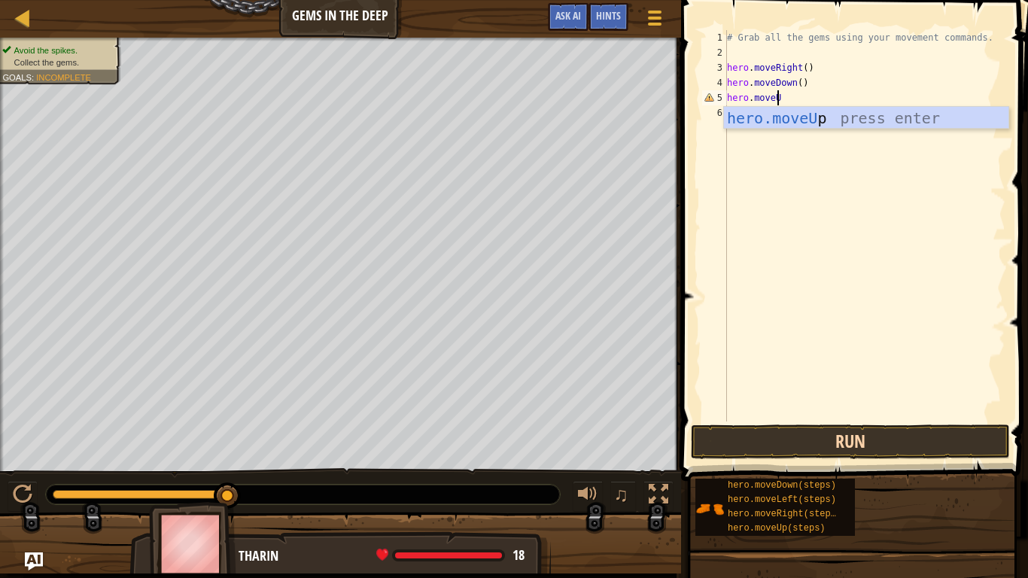
scroll to position [7, 4]
type textarea "hero.moveUp"
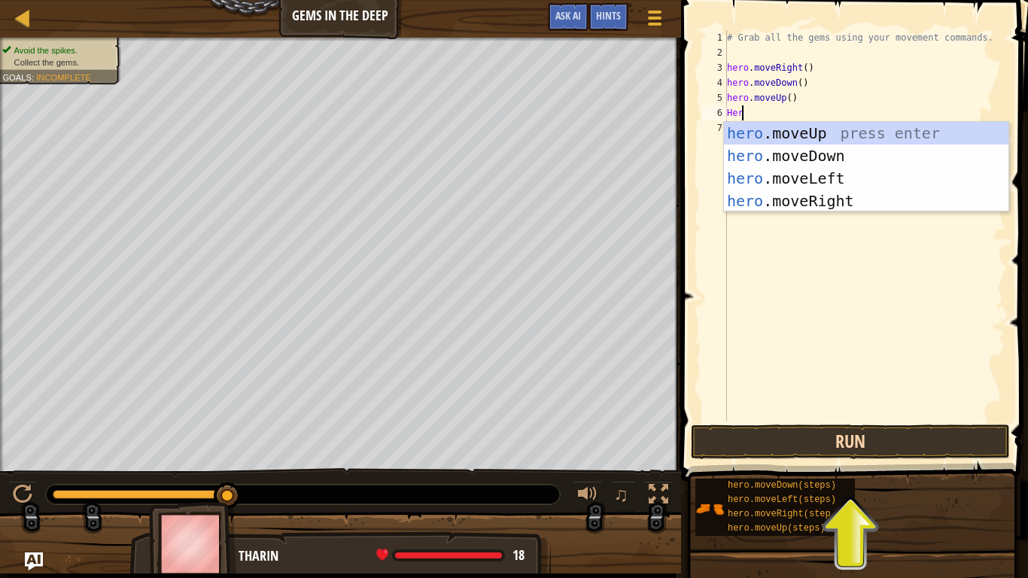
scroll to position [7, 0]
type textarea "H"
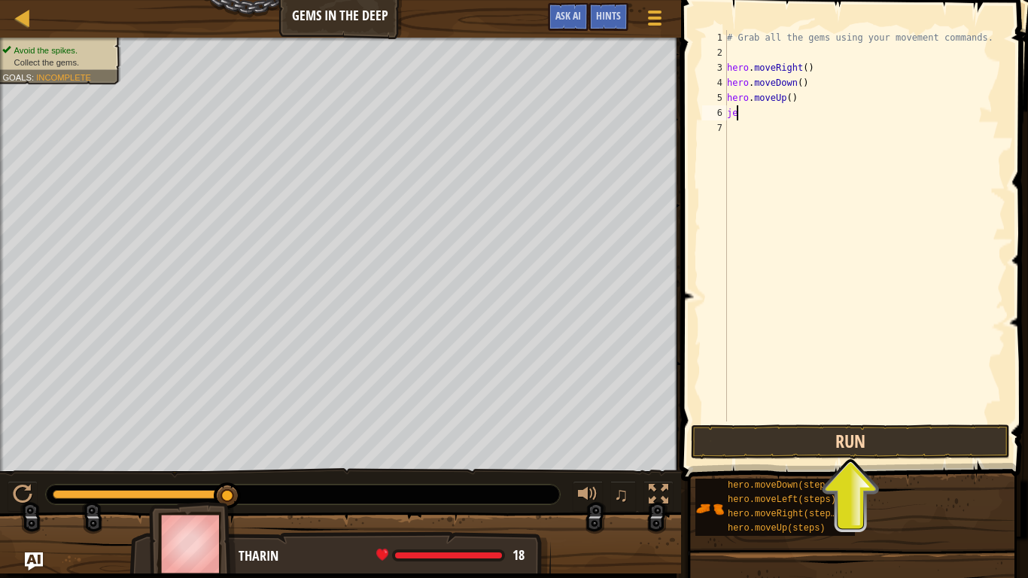
type textarea "j"
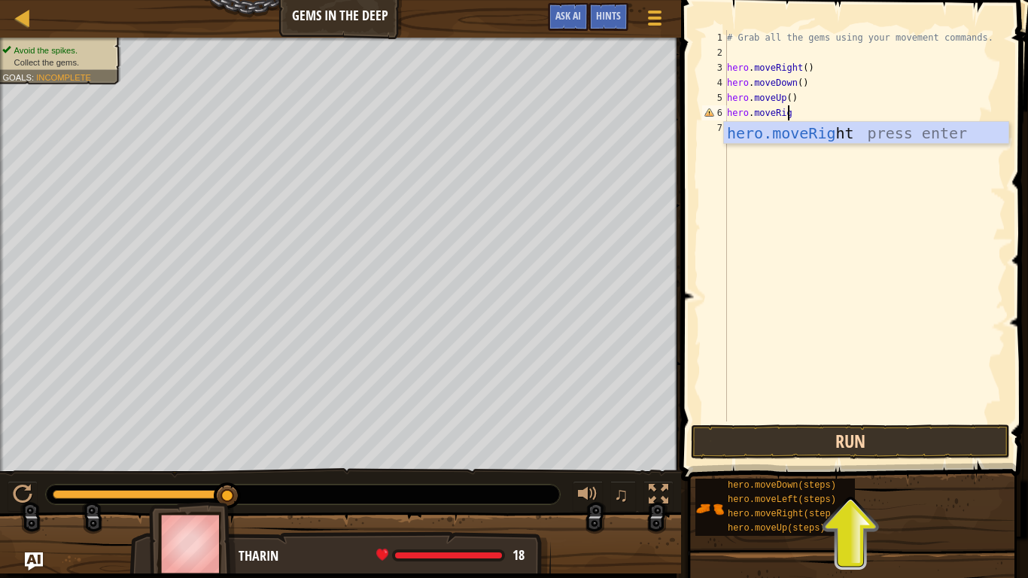
type textarea "hero.moveRight"
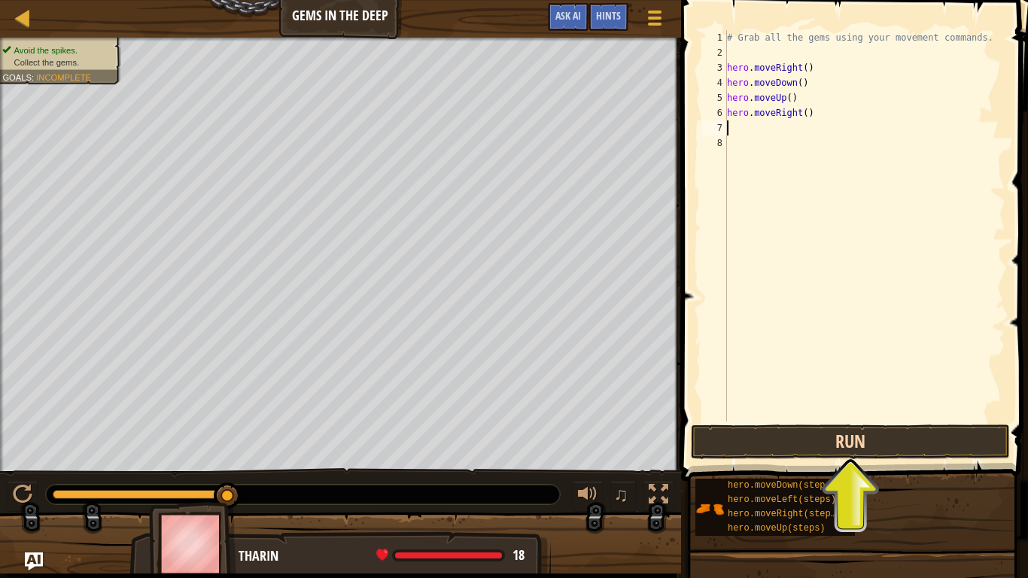
type textarea "H"
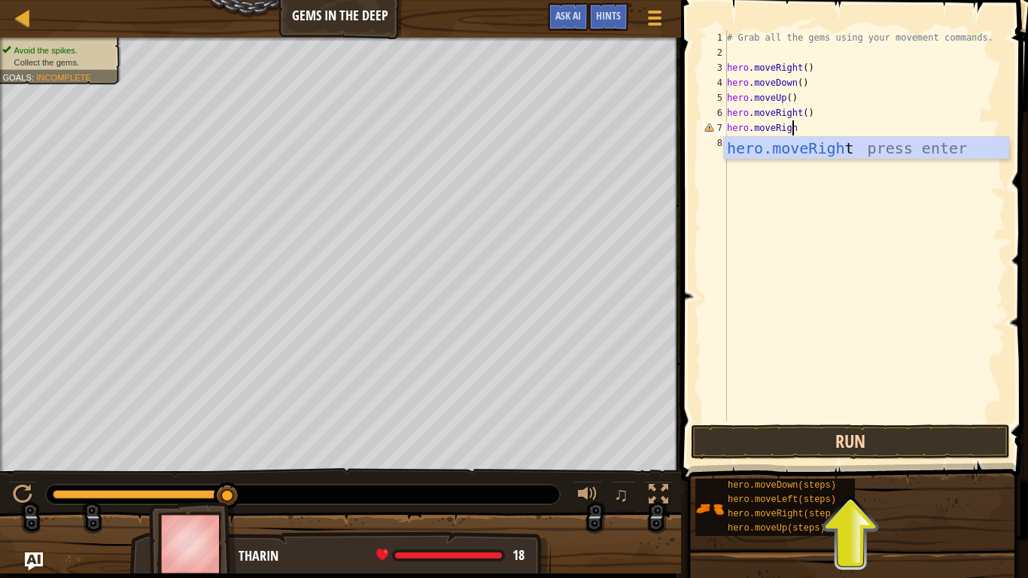
scroll to position [7, 5]
type textarea "hero.moveRight"
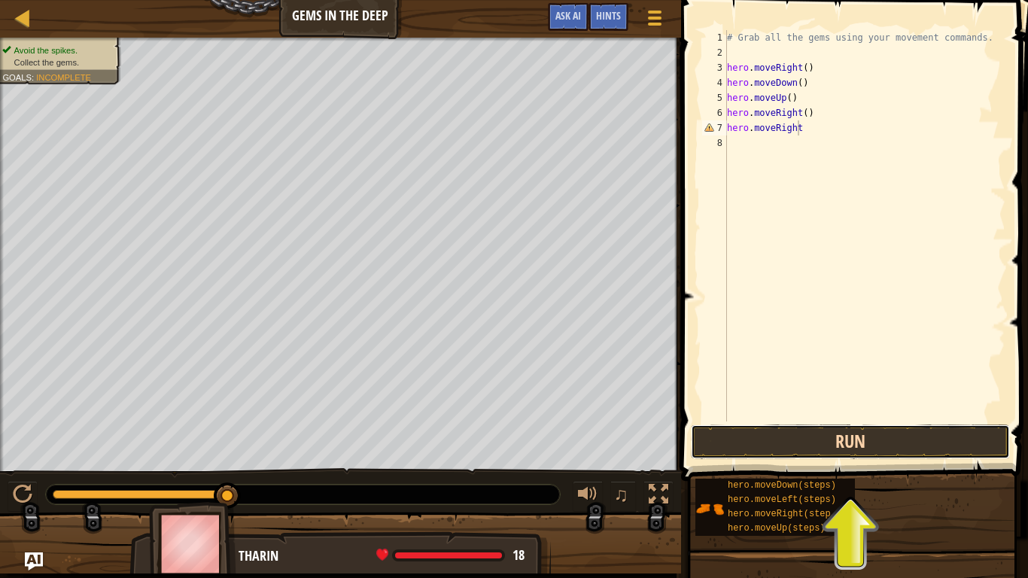
click at [776, 445] on button "Run" at bounding box center [850, 442] width 319 height 35
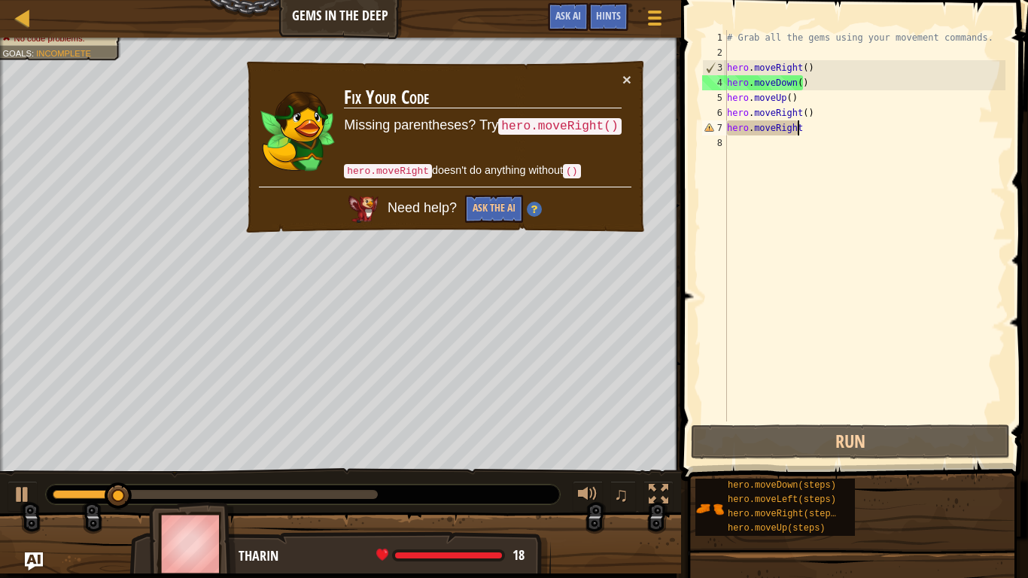
click at [819, 128] on div "# Grab all the gems using your movement commands. hero . moveRight ( ) hero . m…" at bounding box center [864, 240] width 281 height 421
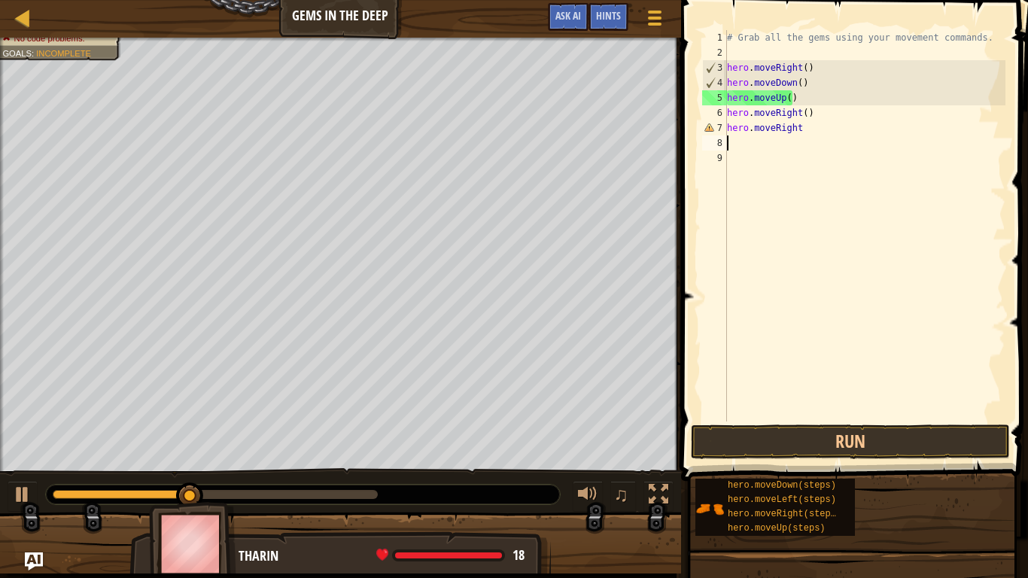
click at [811, 130] on div "# Grab all the gems using your movement commands. hero . moveRight ( ) hero . m…" at bounding box center [864, 240] width 281 height 421
type textarea "hero.moveRight"
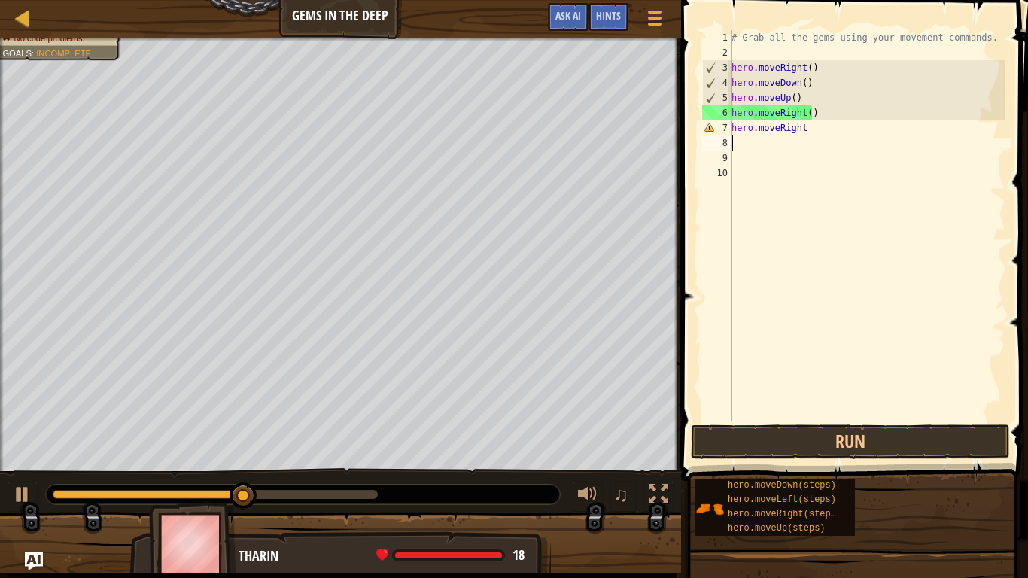
click at [811, 130] on div "# Grab all the gems using your movement commands. hero . moveRight ( ) hero . m…" at bounding box center [867, 240] width 277 height 421
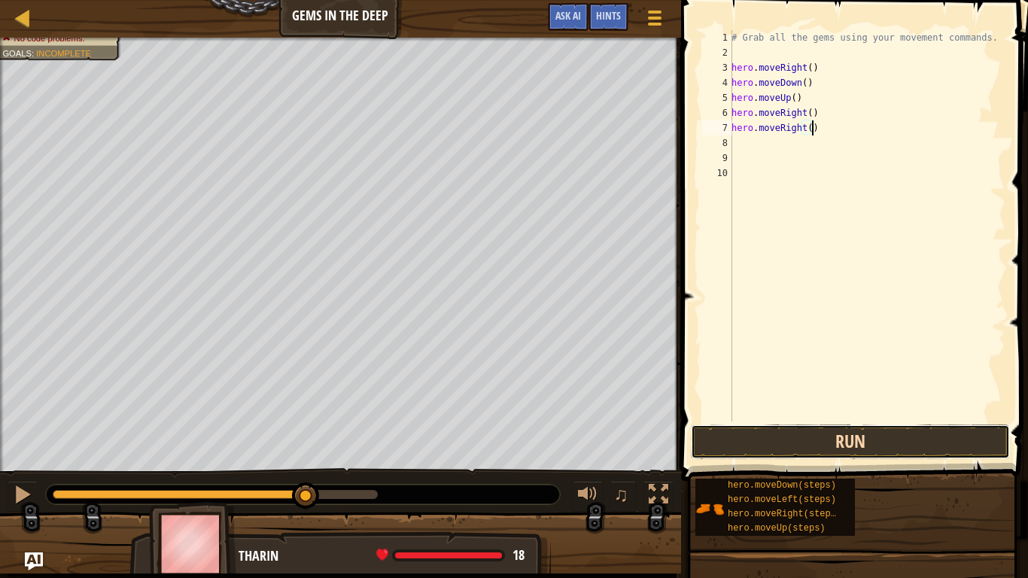
click at [810, 428] on button "Run" at bounding box center [850, 442] width 319 height 35
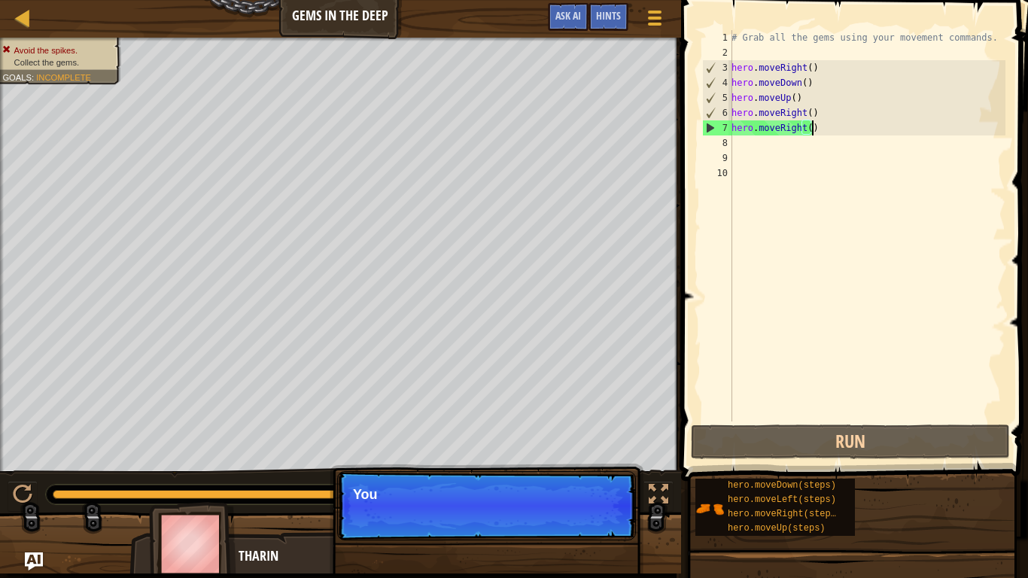
click at [811, 106] on div "# Grab all the gems using your movement commands. hero . moveRight ( ) hero . m…" at bounding box center [867, 240] width 277 height 421
click at [817, 96] on div "# Grab all the gems using your movement commands. hero . moveRight ( ) hero . m…" at bounding box center [867, 240] width 277 height 421
type textarea "hero.moveUp()"
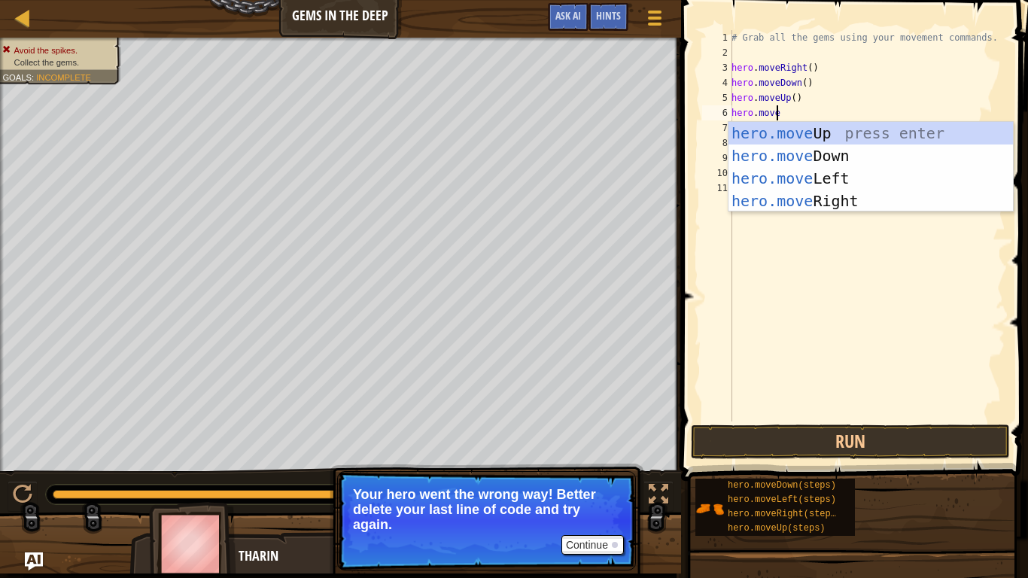
scroll to position [7, 4]
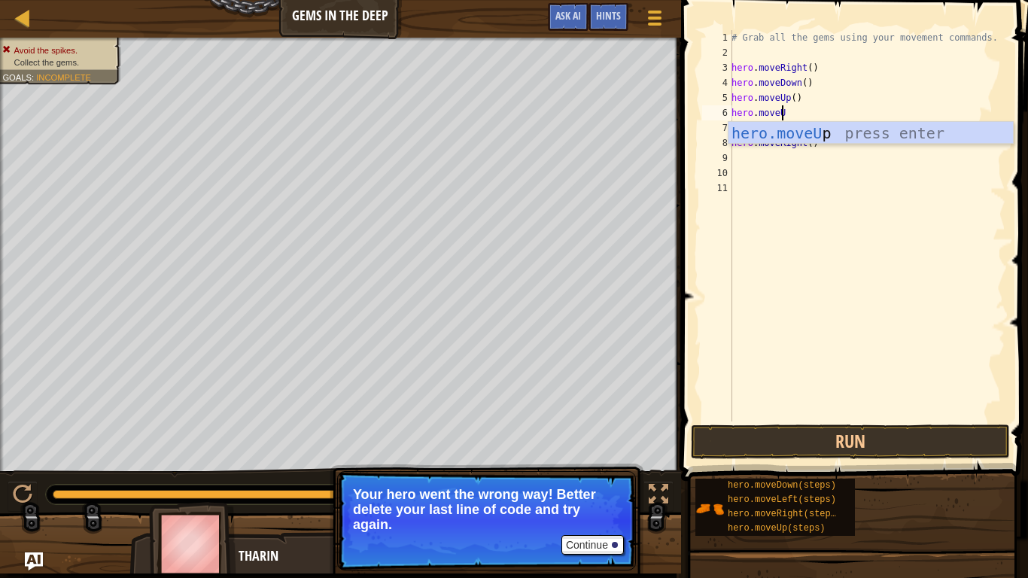
type textarea "hero.moveUp"
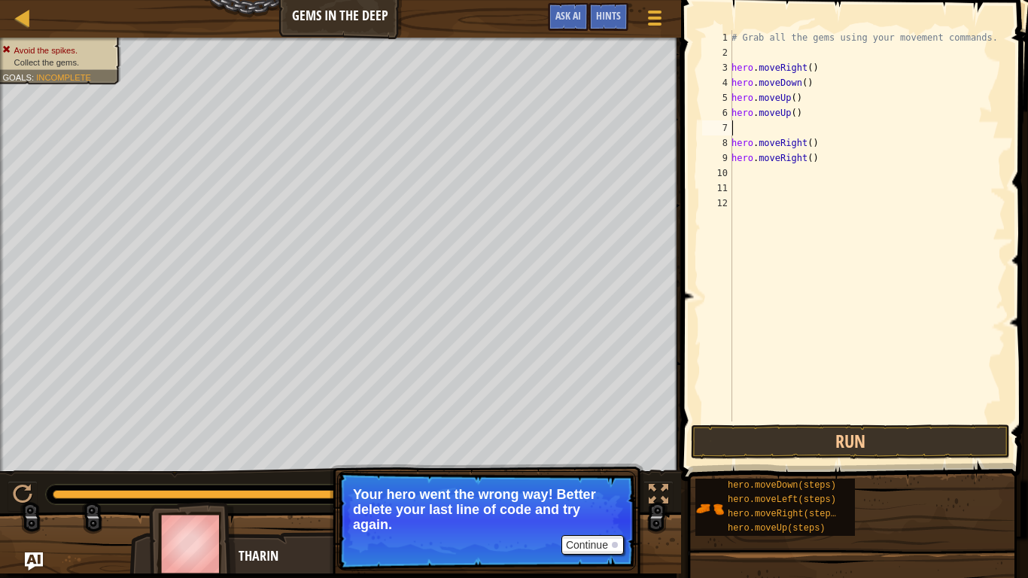
type textarea "hero.moveUp()"
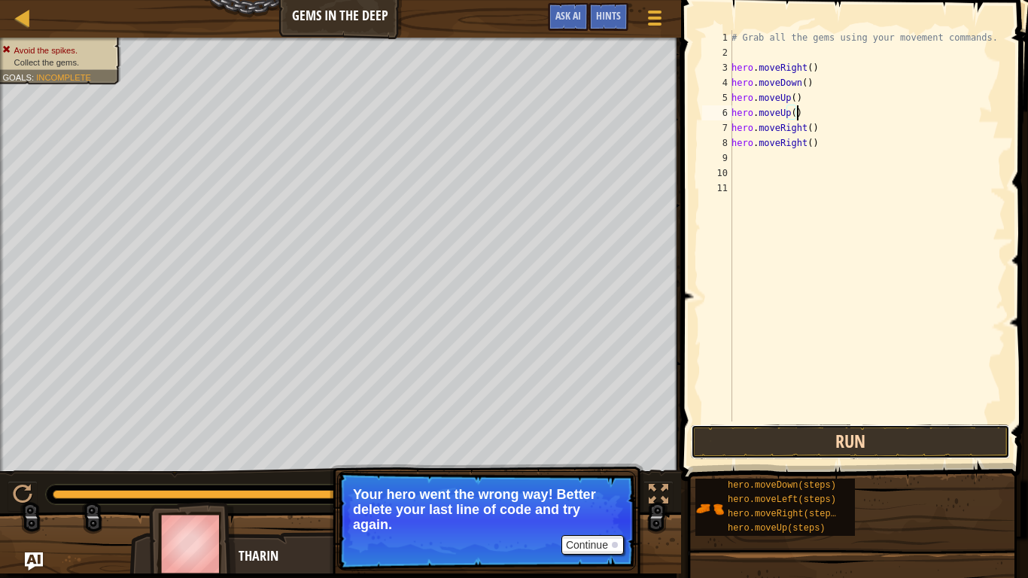
click at [775, 450] on button "Run" at bounding box center [850, 442] width 319 height 35
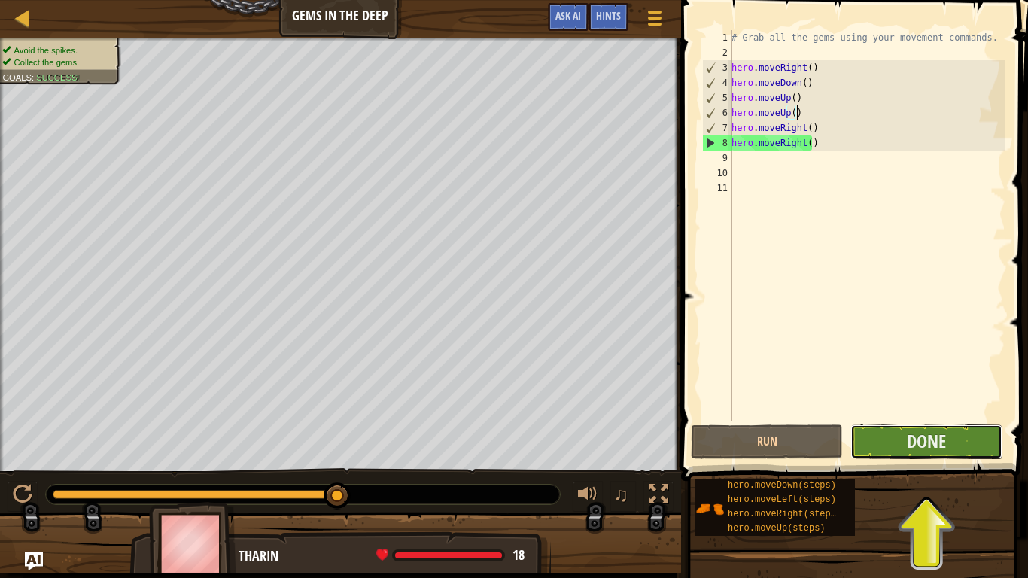
click at [960, 451] on button "Done" at bounding box center [927, 442] width 152 height 35
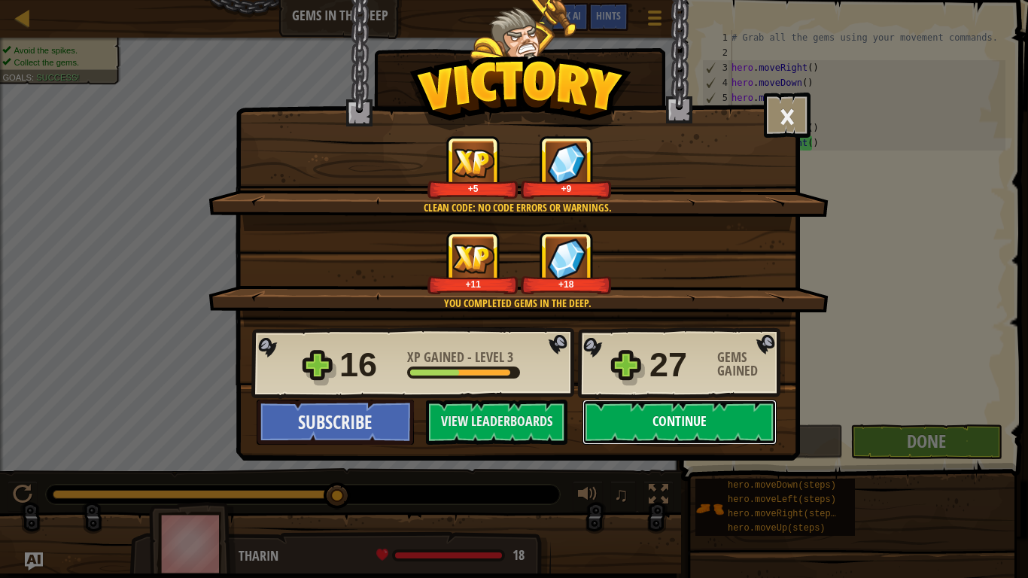
click at [651, 429] on button "Continue" at bounding box center [680, 422] width 194 height 45
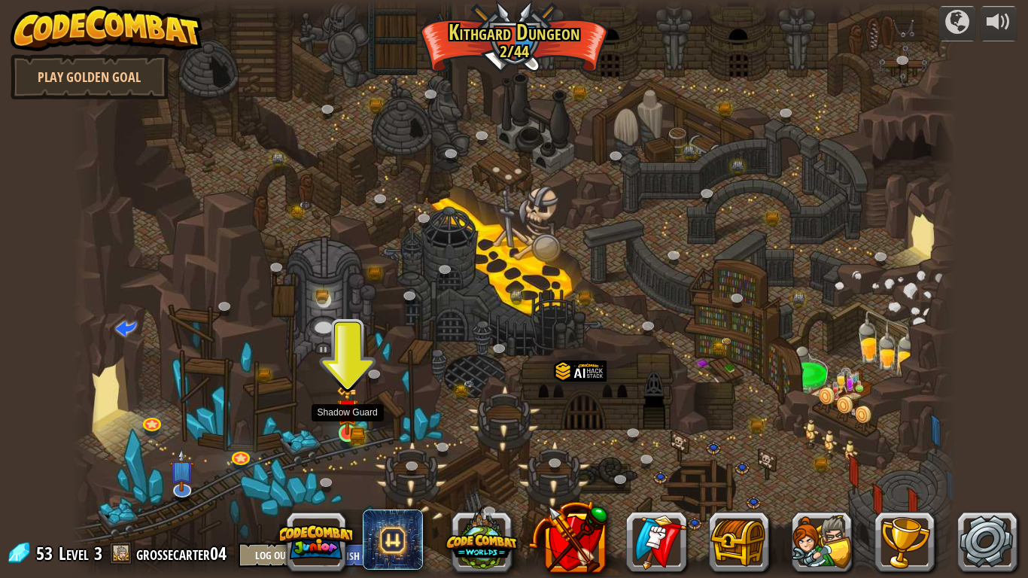
click at [348, 428] on img at bounding box center [347, 409] width 23 height 49
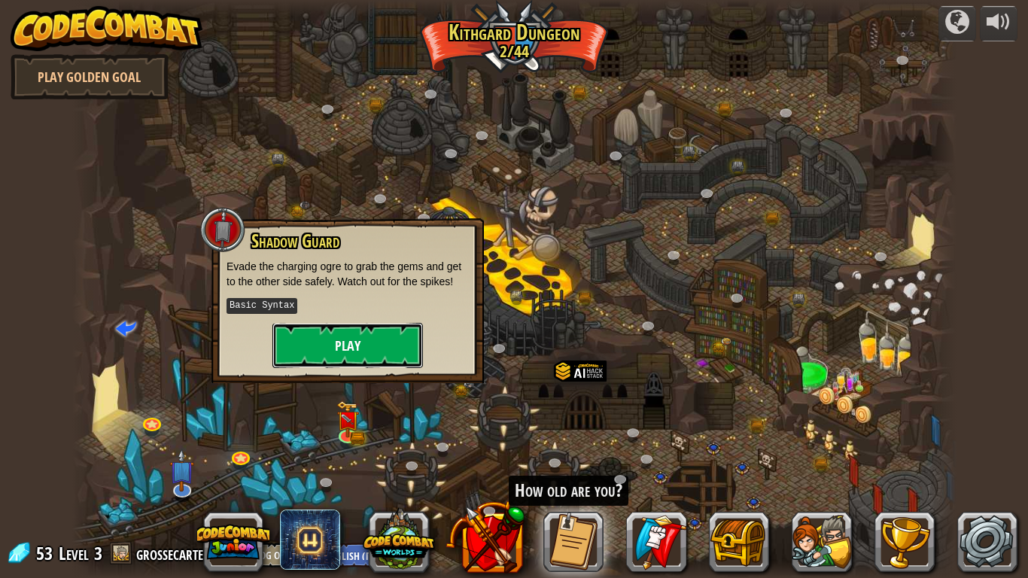
click at [354, 336] on button "Play" at bounding box center [347, 345] width 151 height 45
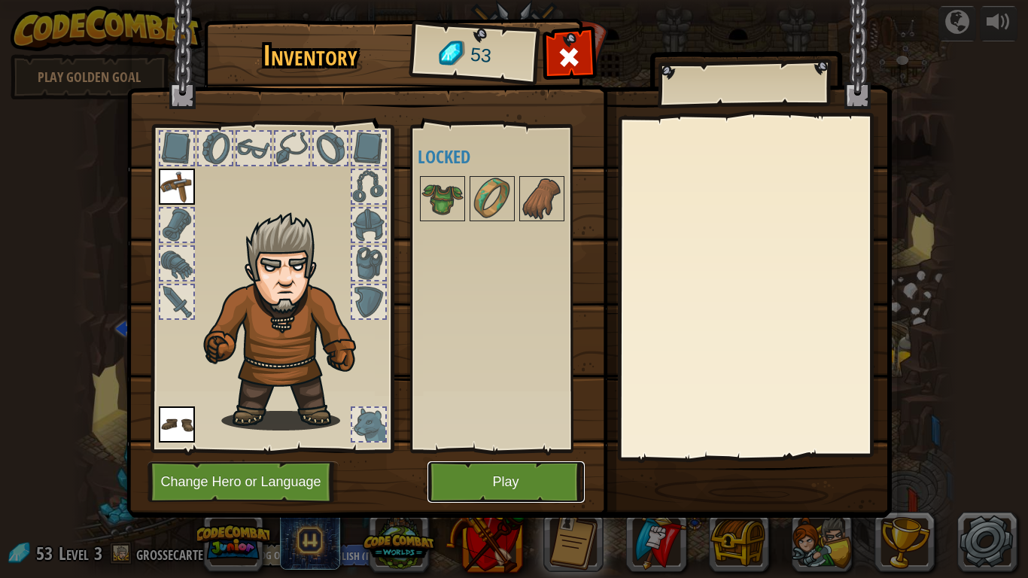
click at [496, 461] on button "Play" at bounding box center [506, 481] width 157 height 41
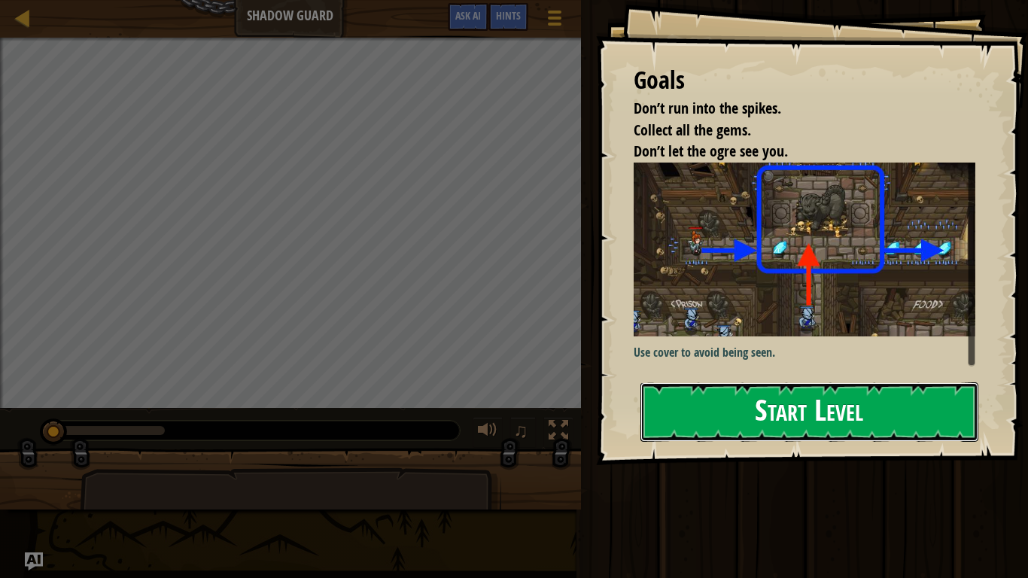
click at [839, 411] on button "Start Level" at bounding box center [810, 411] width 338 height 59
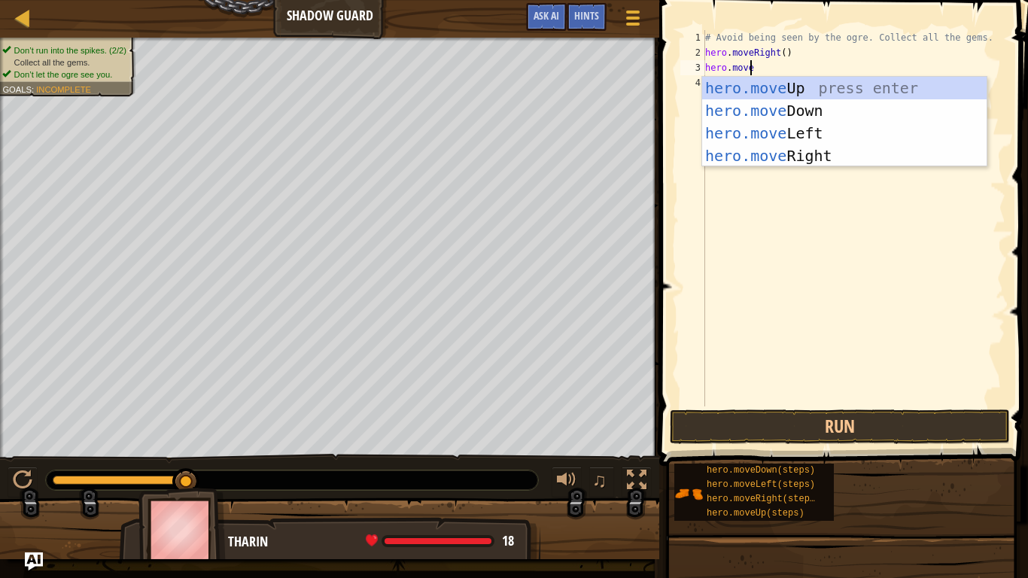
scroll to position [7, 4]
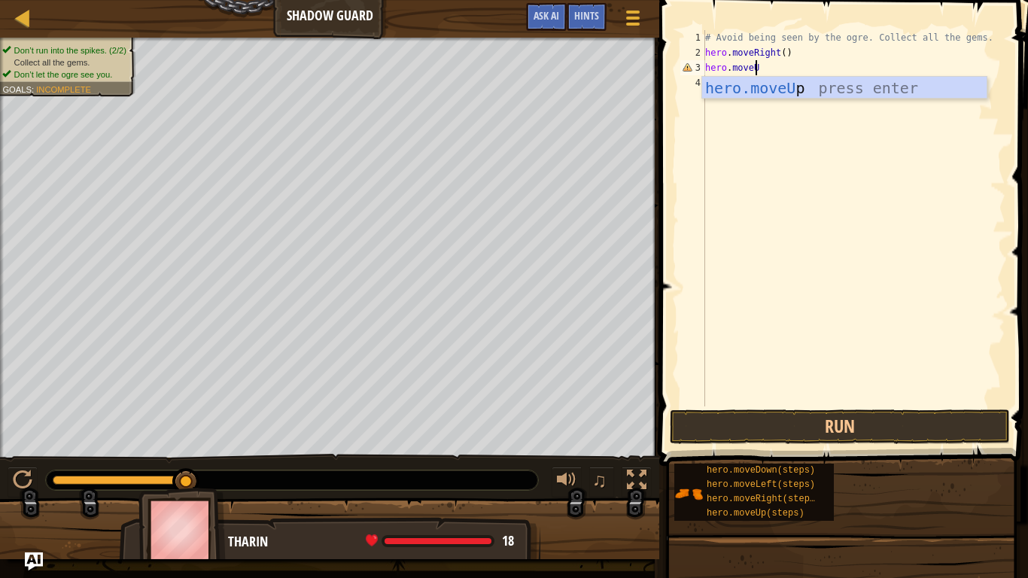
type textarea "hero.moveUp"
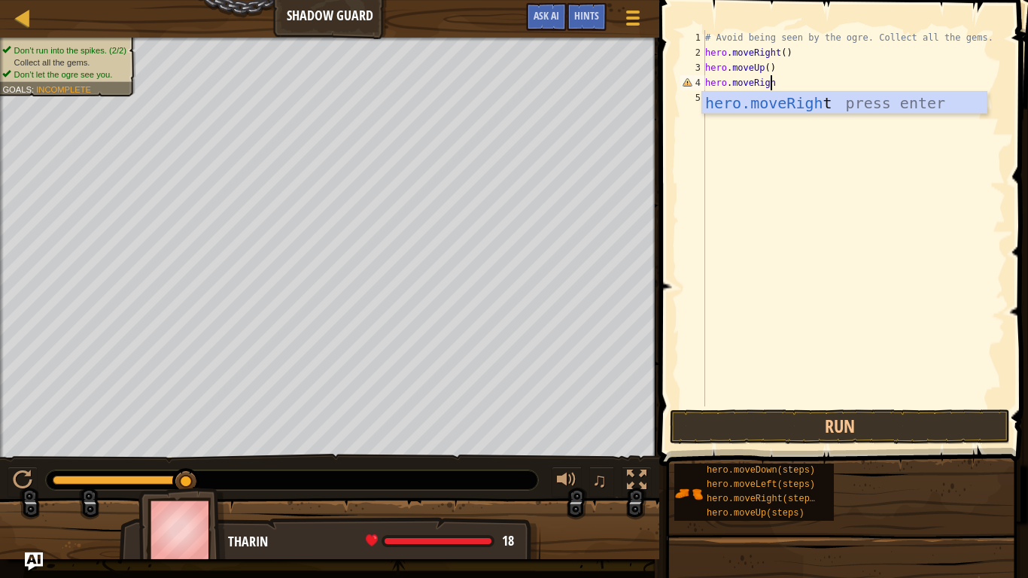
type textarea "hero.moveRight"
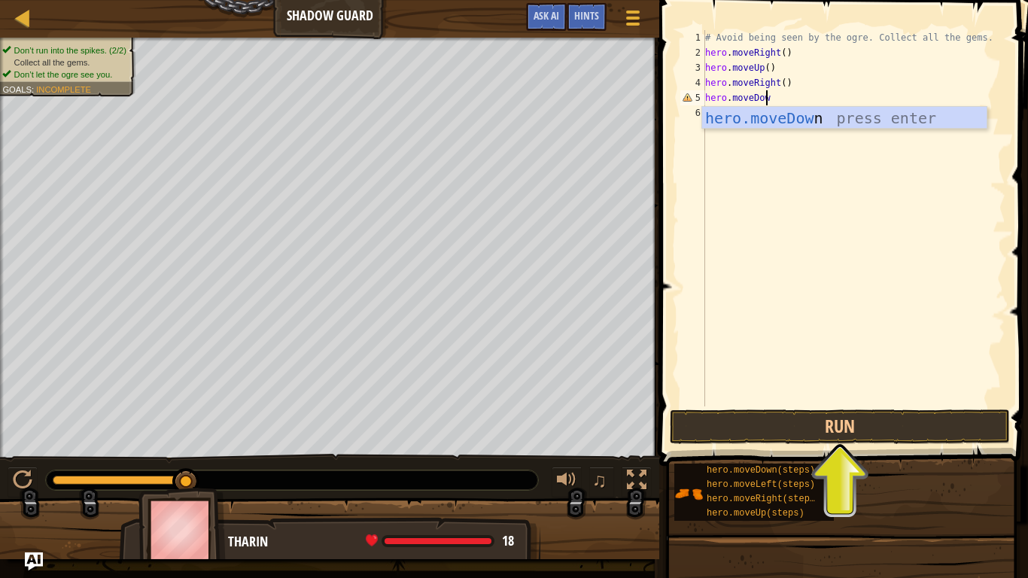
type textarea "hero.moveDown"
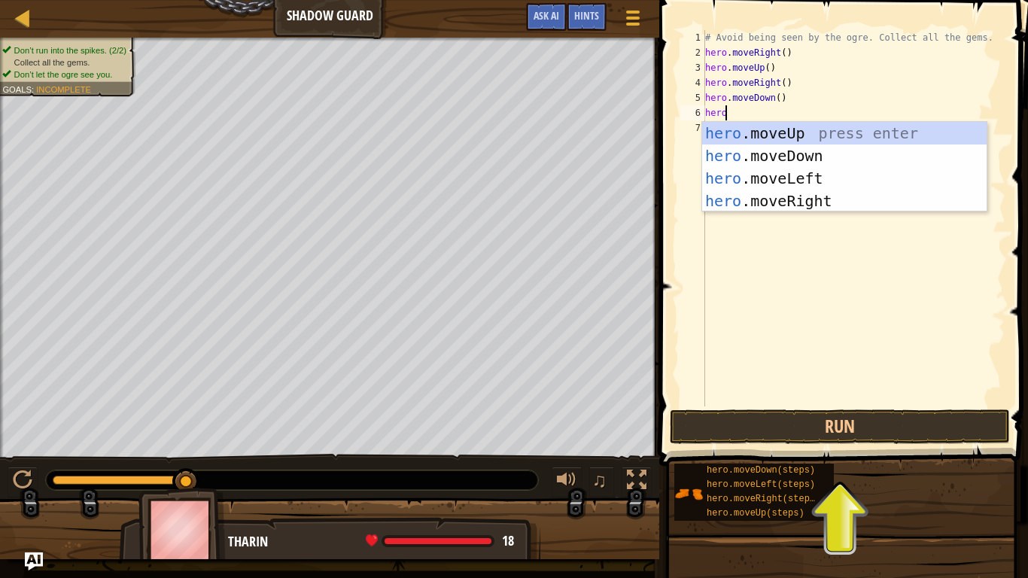
scroll to position [7, 2]
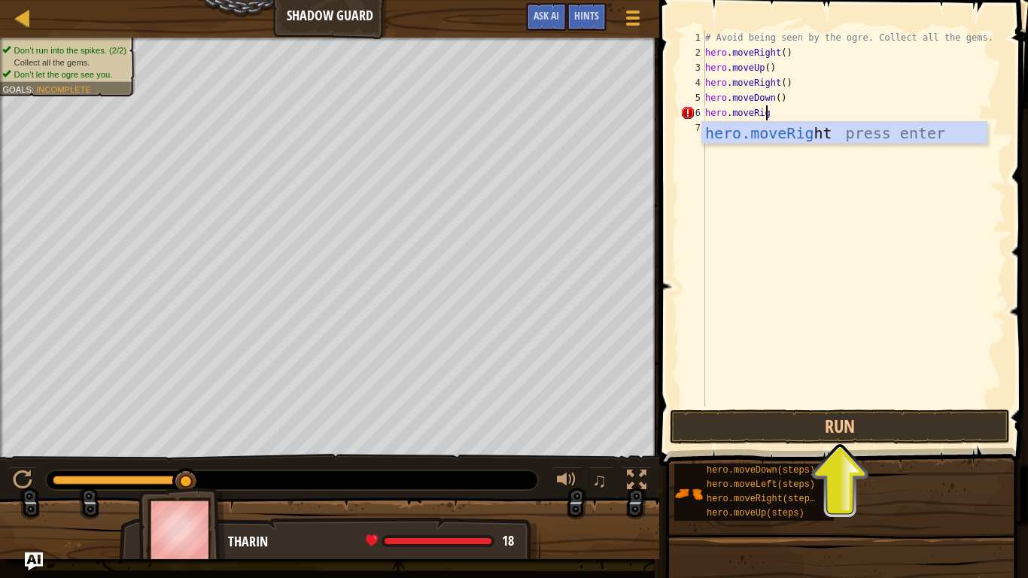
type textarea "hero.moveRight"
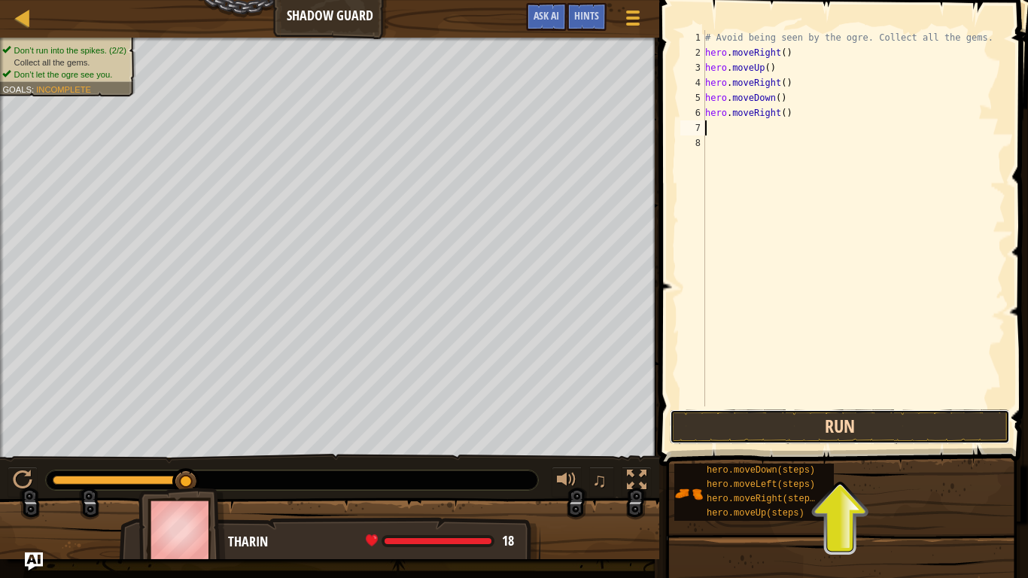
click at [814, 437] on button "Run" at bounding box center [840, 426] width 340 height 35
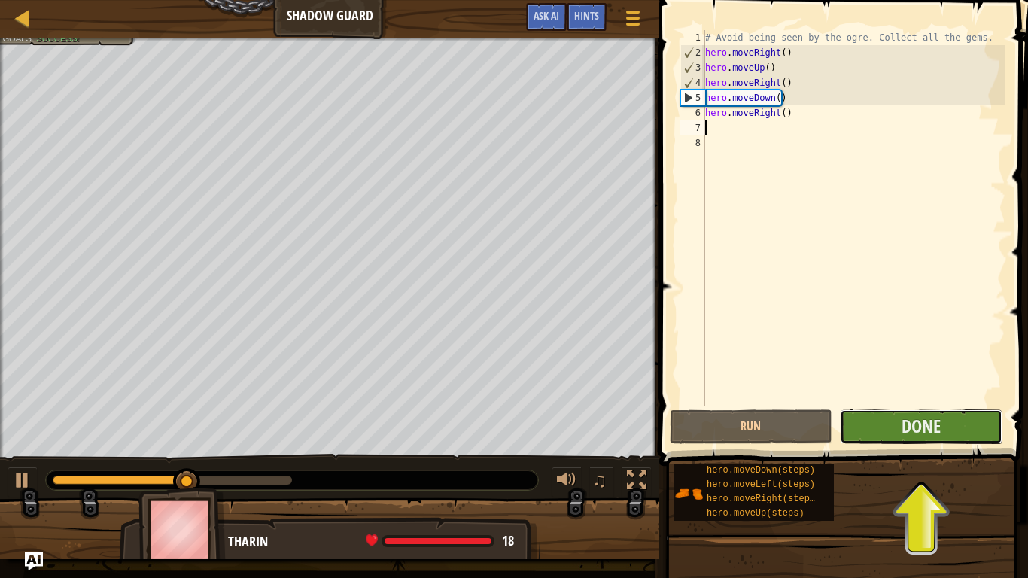
click at [988, 430] on button "Done" at bounding box center [921, 426] width 163 height 35
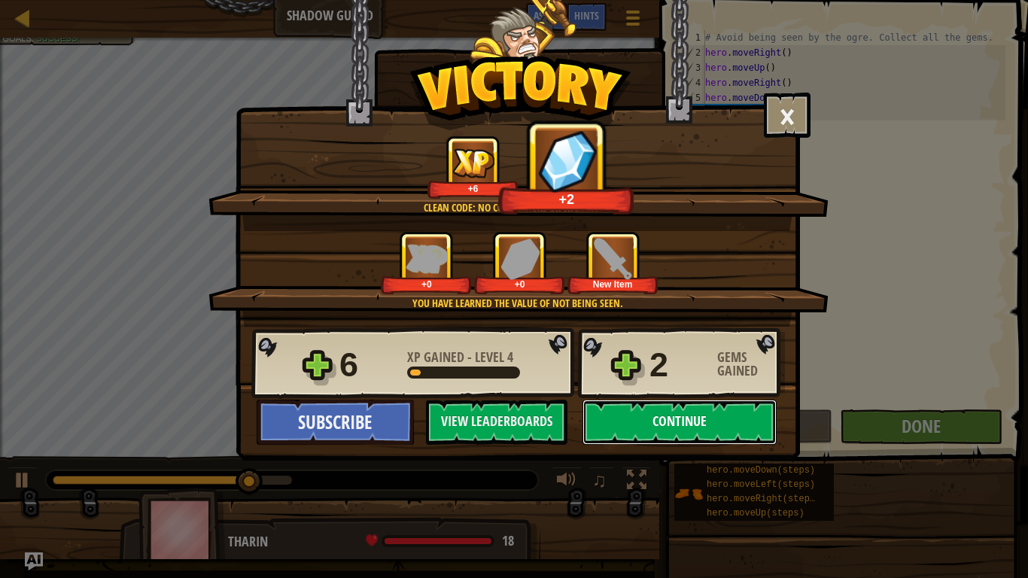
click at [684, 425] on button "Continue" at bounding box center [680, 422] width 194 height 45
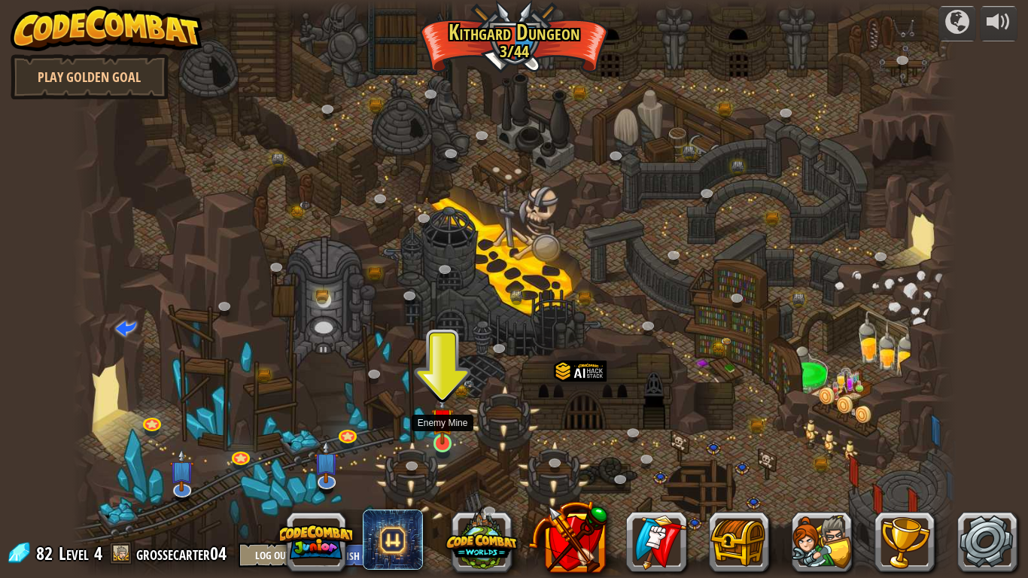
click at [450, 442] on img at bounding box center [442, 419] width 23 height 51
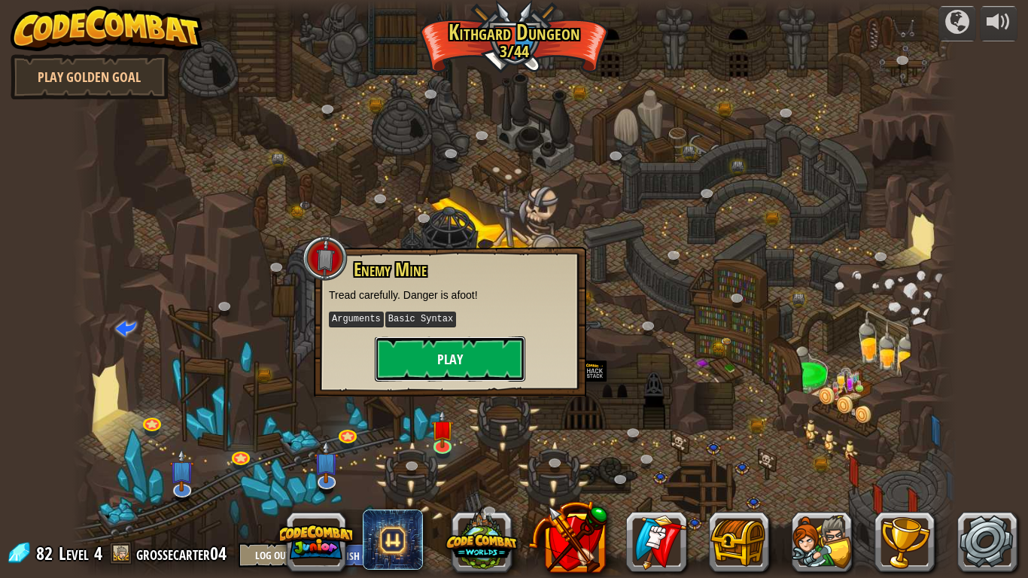
click at [496, 364] on button "Play" at bounding box center [450, 358] width 151 height 45
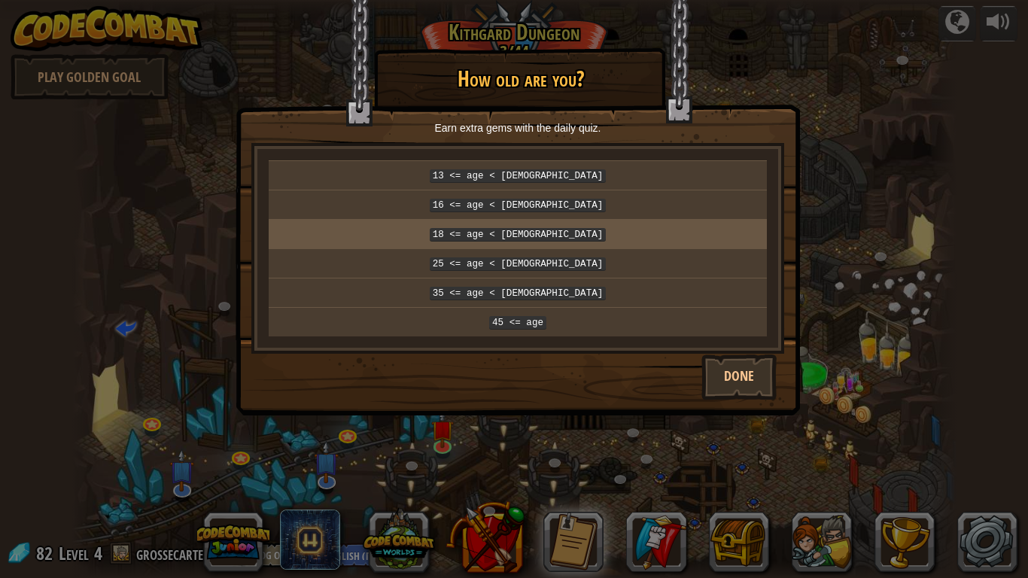
click at [641, 229] on p "18 <= age < [DEMOGRAPHIC_DATA]" at bounding box center [518, 234] width 486 height 17
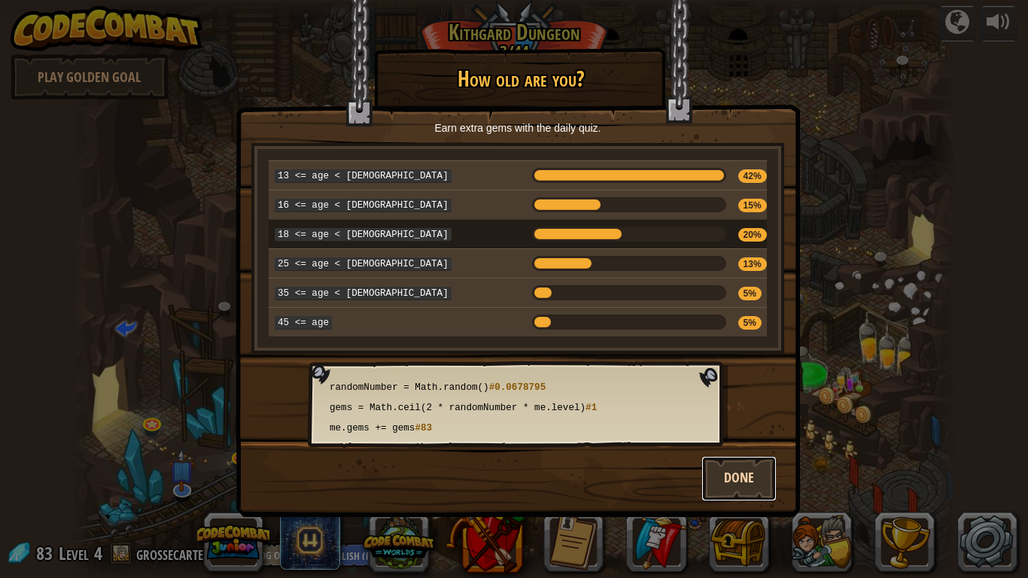
click at [742, 461] on button "Done" at bounding box center [738, 478] width 75 height 45
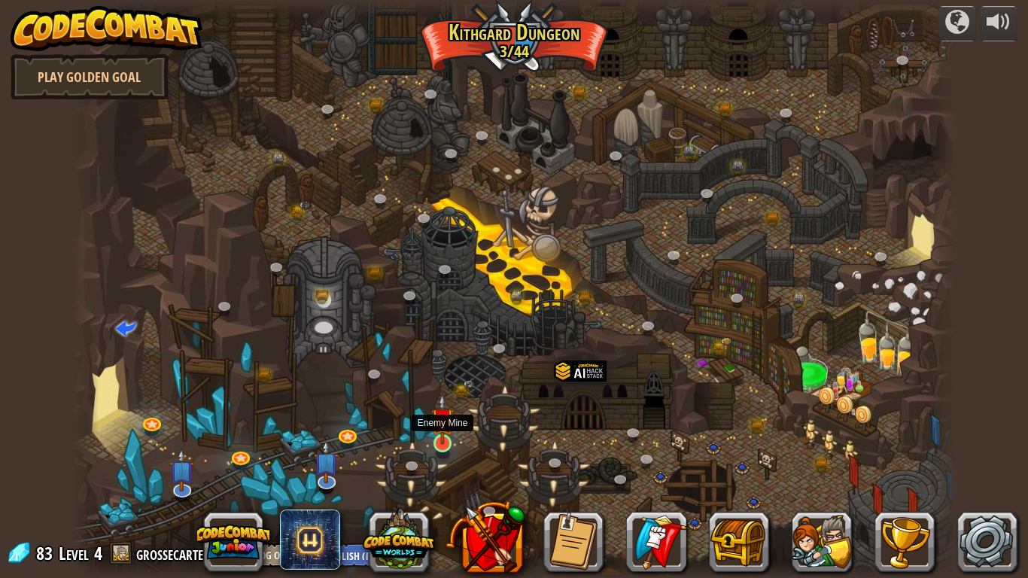
click at [439, 440] on img at bounding box center [442, 419] width 23 height 51
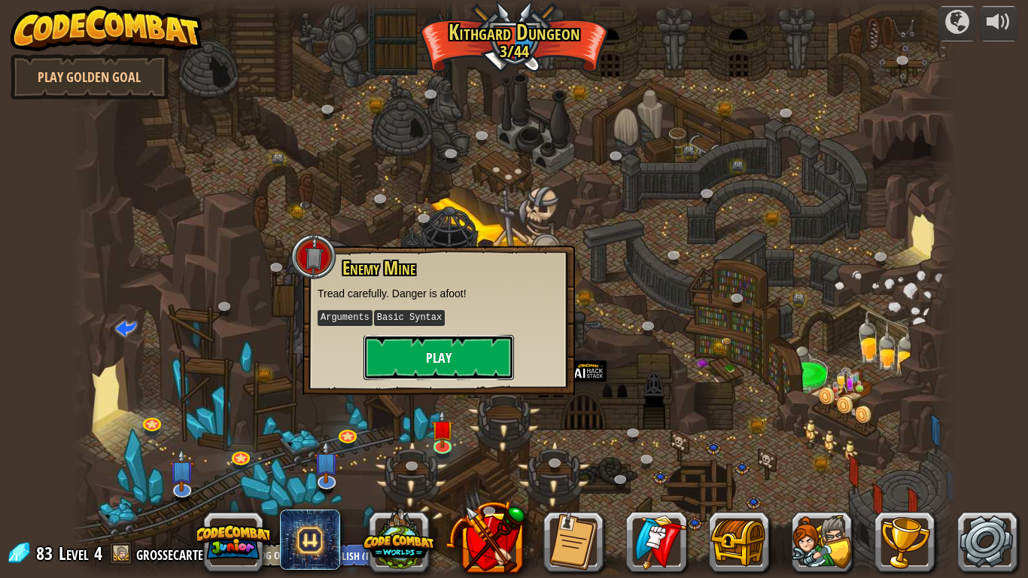
click at [464, 370] on button "Play" at bounding box center [439, 357] width 151 height 45
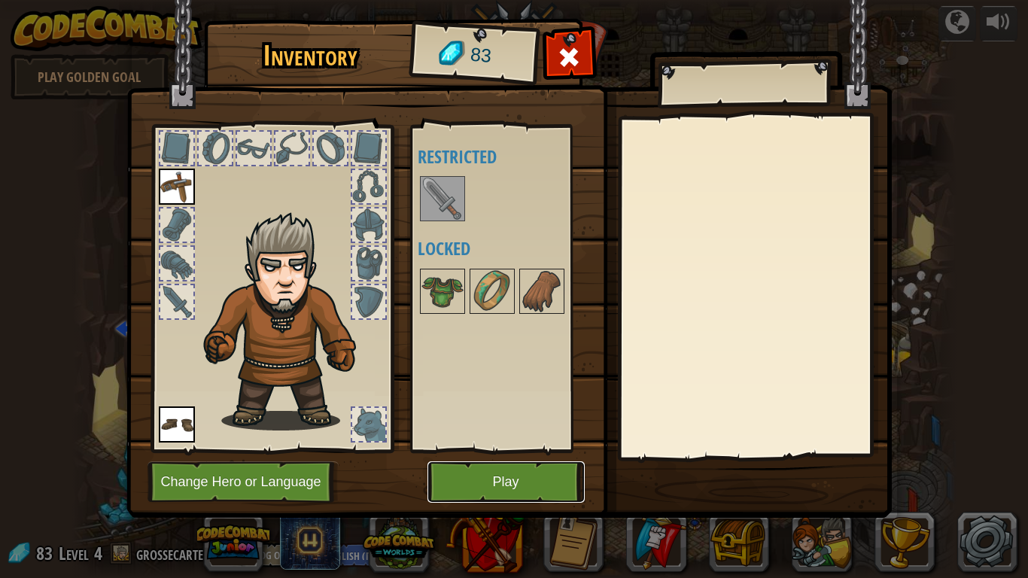
click at [507, 461] on button "Play" at bounding box center [506, 481] width 157 height 41
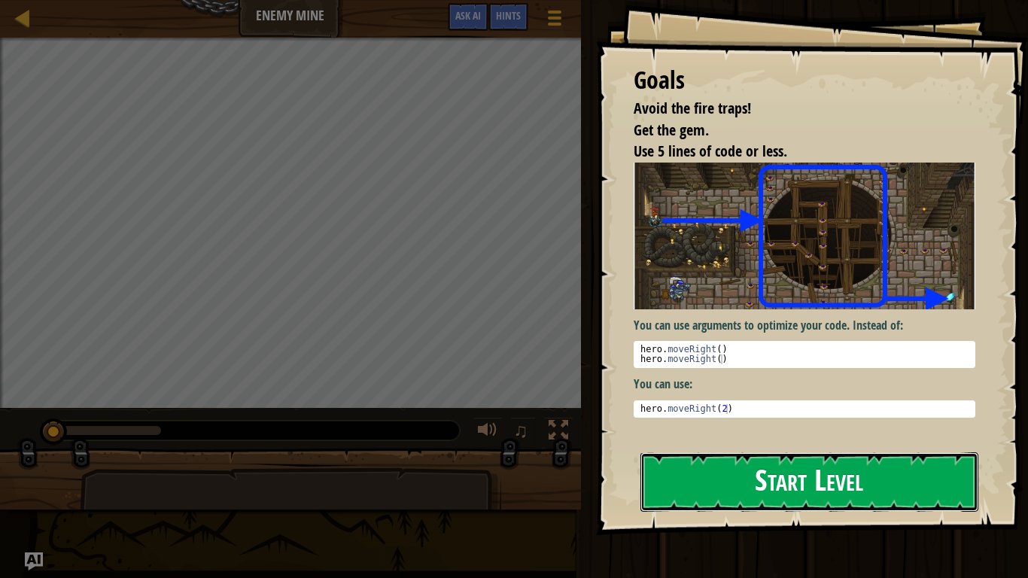
click at [899, 461] on button "Start Level" at bounding box center [810, 481] width 338 height 59
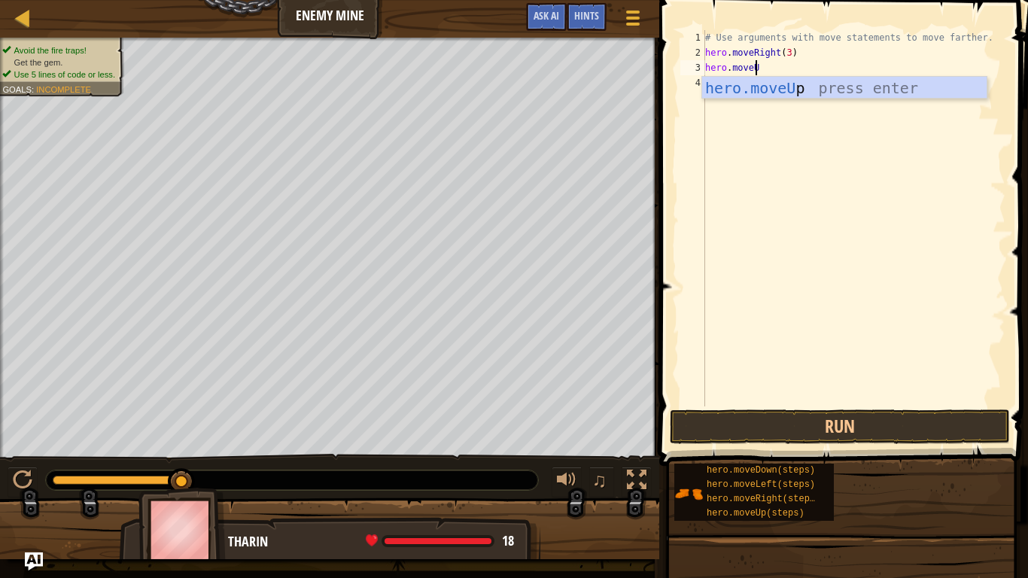
scroll to position [7, 4]
type textarea "hero.moveUp"
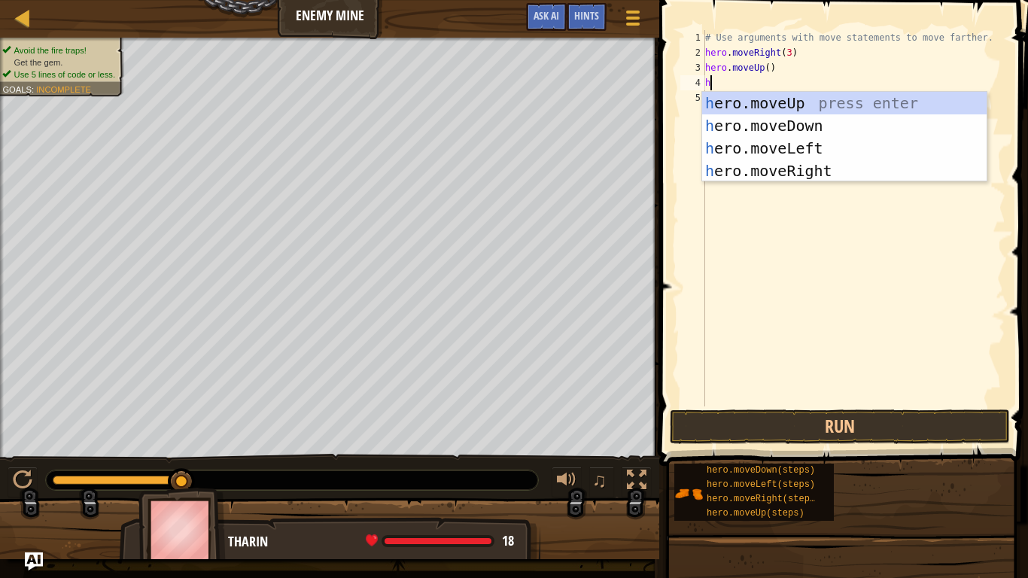
scroll to position [7, 0]
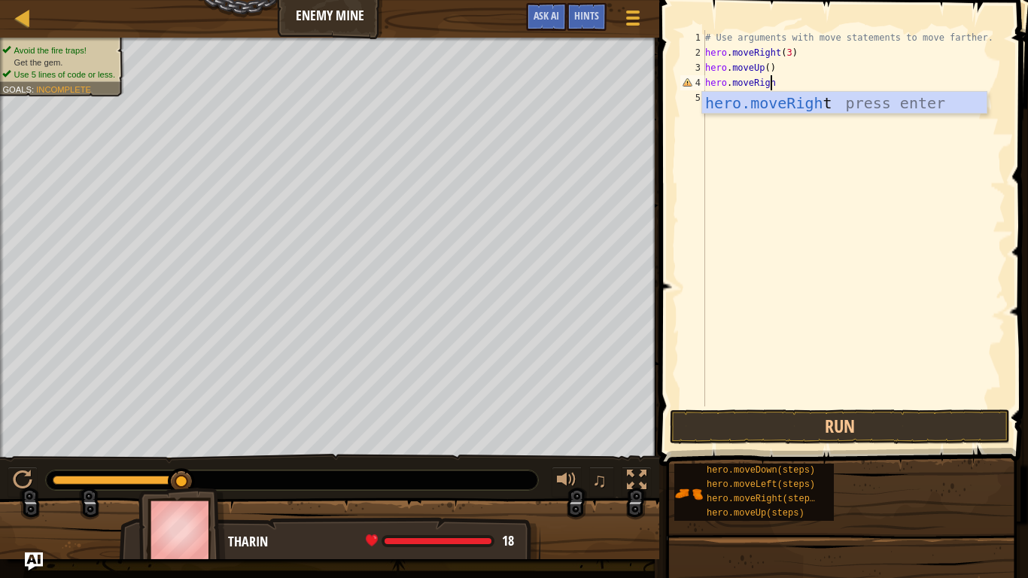
type textarea "hero.moveRight"
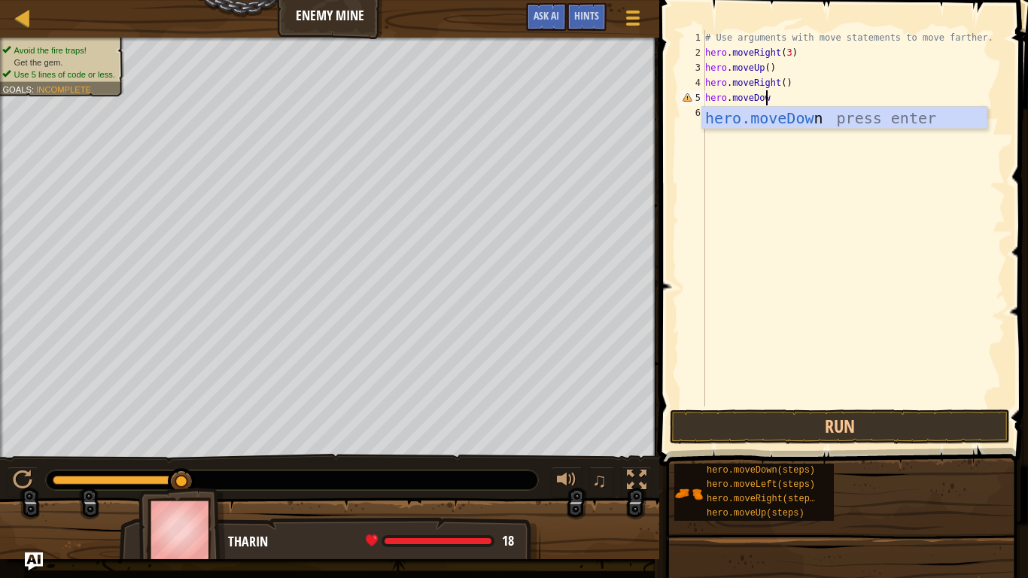
scroll to position [7, 5]
type textarea "hero.moveDown"
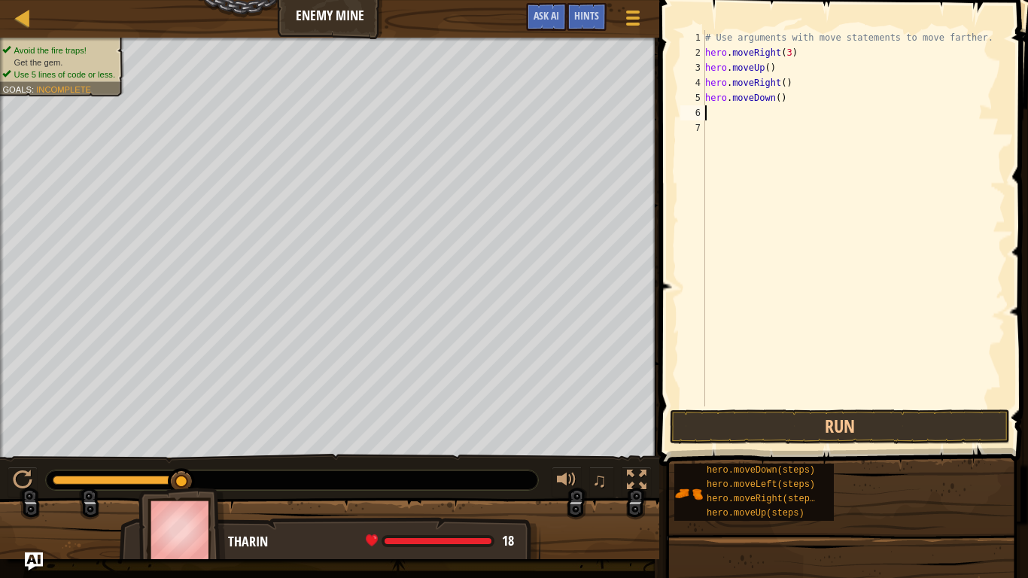
scroll to position [0, 0]
type textarea "hero.moveDown()"
type textarea "hero.moveDown(3)"
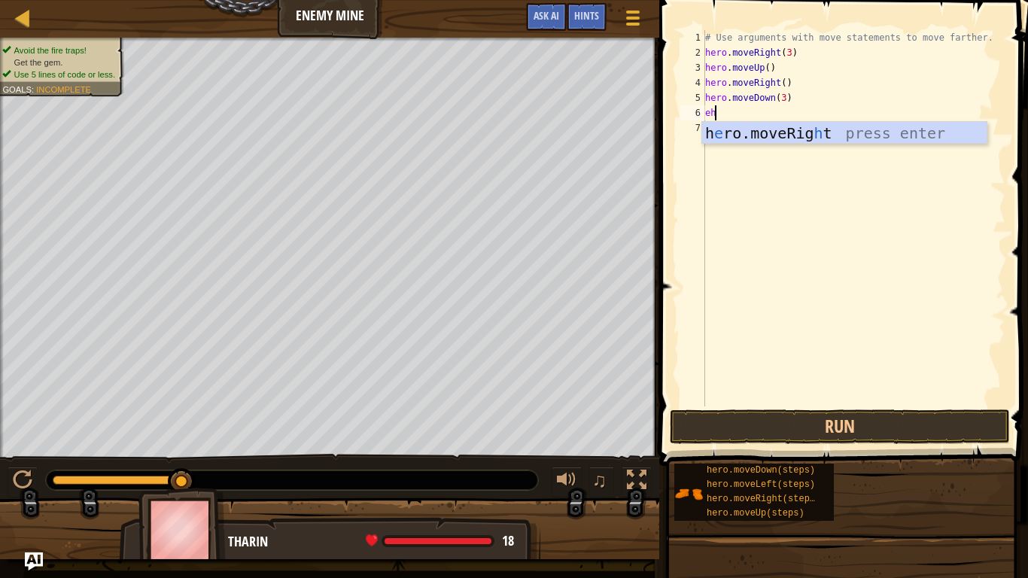
type textarea "e"
type textarea "hero.moveRight"
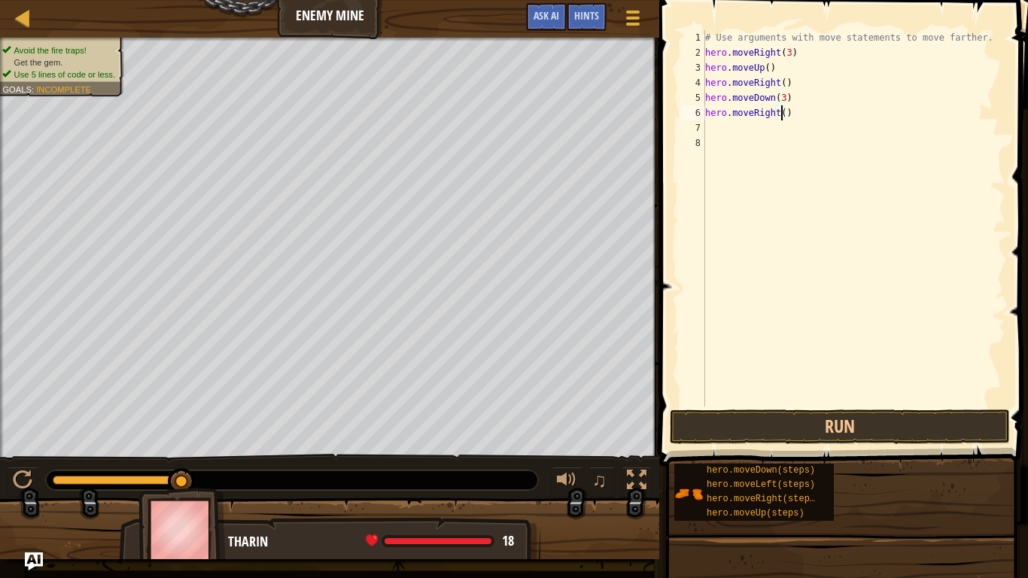
type textarea "hero.moveRight(2)"
click at [879, 414] on button "Run" at bounding box center [840, 426] width 340 height 35
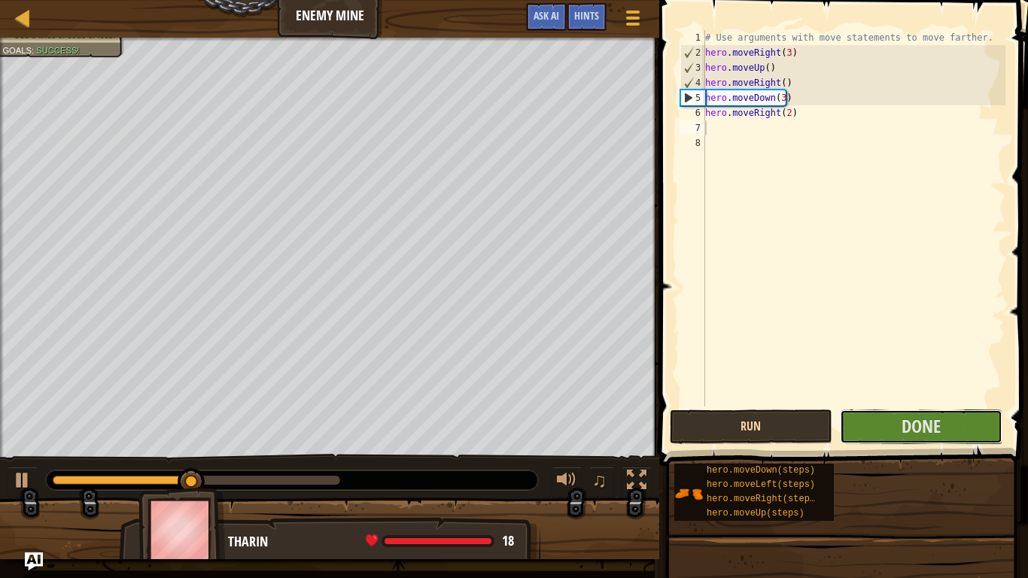
click at [879, 414] on button "Done" at bounding box center [921, 426] width 163 height 35
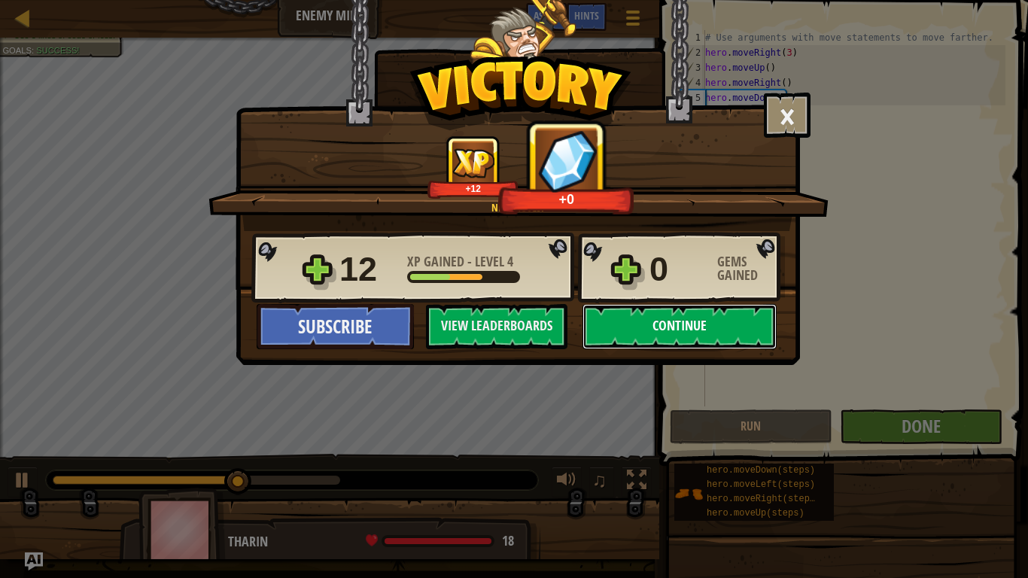
click at [695, 319] on button "Continue" at bounding box center [680, 326] width 194 height 45
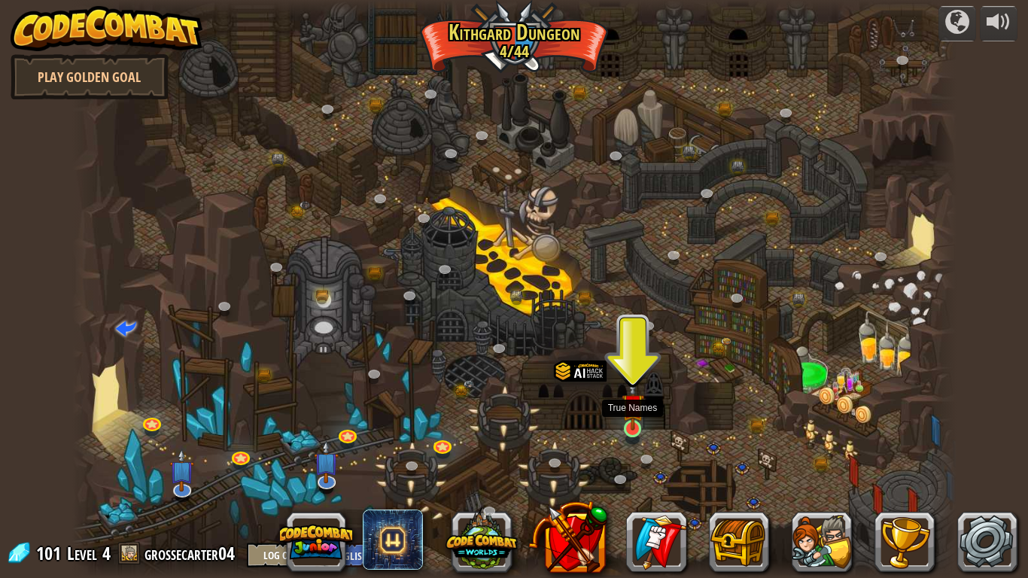
click at [623, 429] on img at bounding box center [633, 404] width 23 height 51
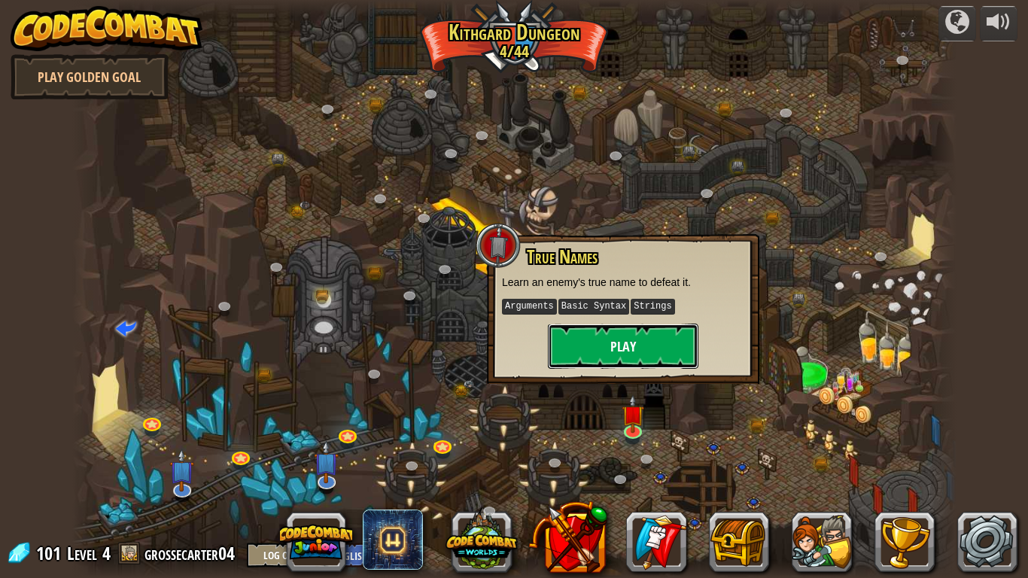
click at [628, 347] on button "Play" at bounding box center [623, 346] width 151 height 45
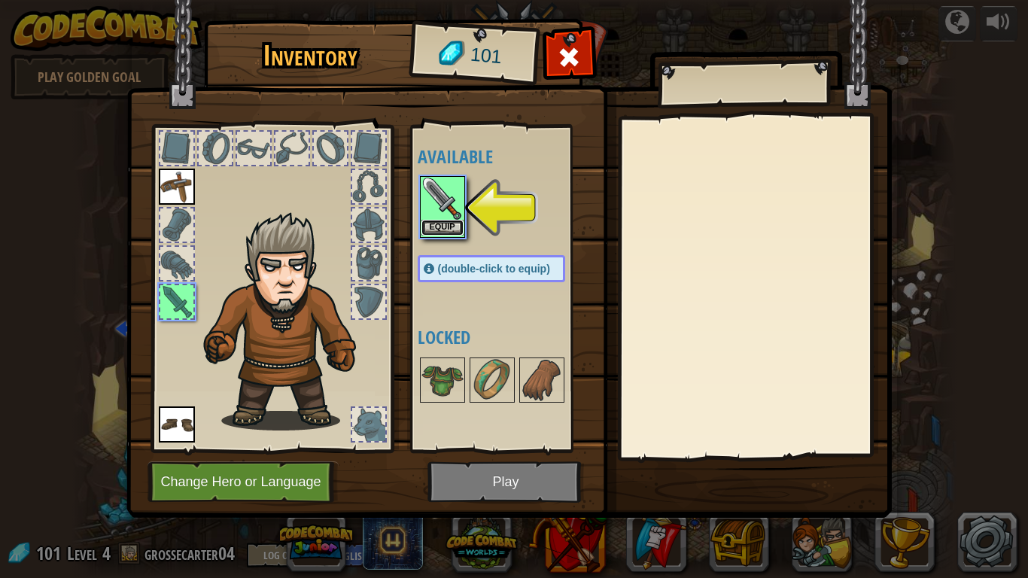
click at [452, 226] on button "Equip" at bounding box center [442, 228] width 42 height 16
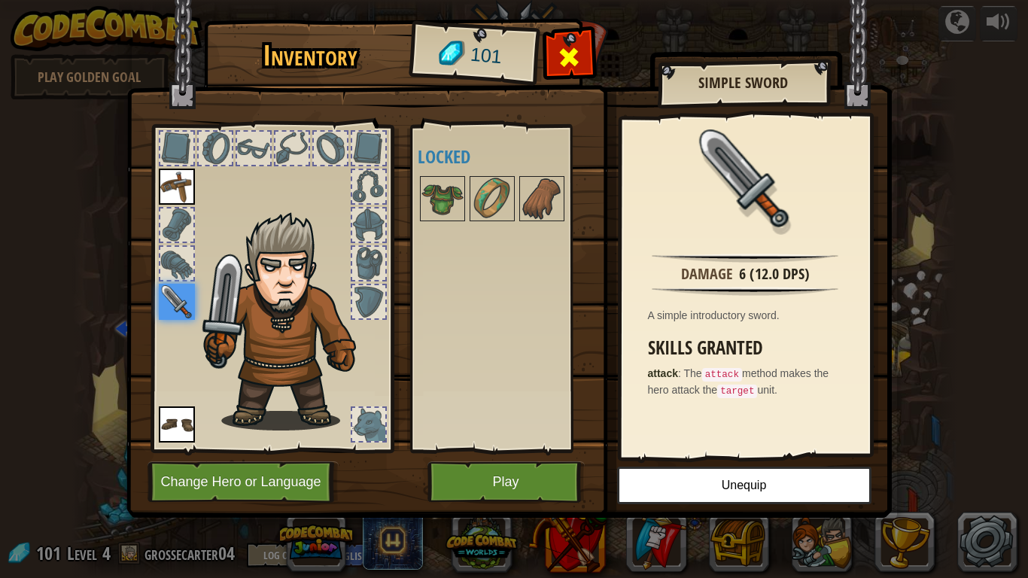
click at [558, 58] on span at bounding box center [569, 57] width 24 height 24
